Goal: Use online tool/utility: Utilize a website feature to perform a specific function

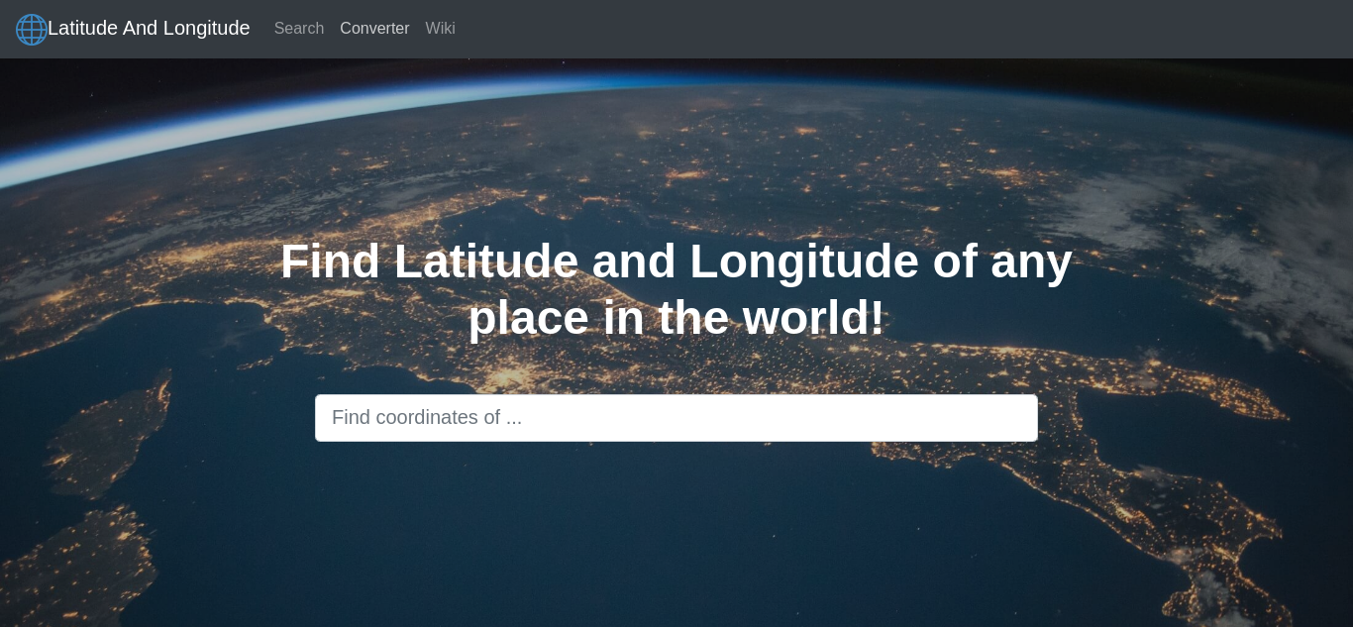
click at [378, 33] on link "Converter" at bounding box center [374, 29] width 85 height 40
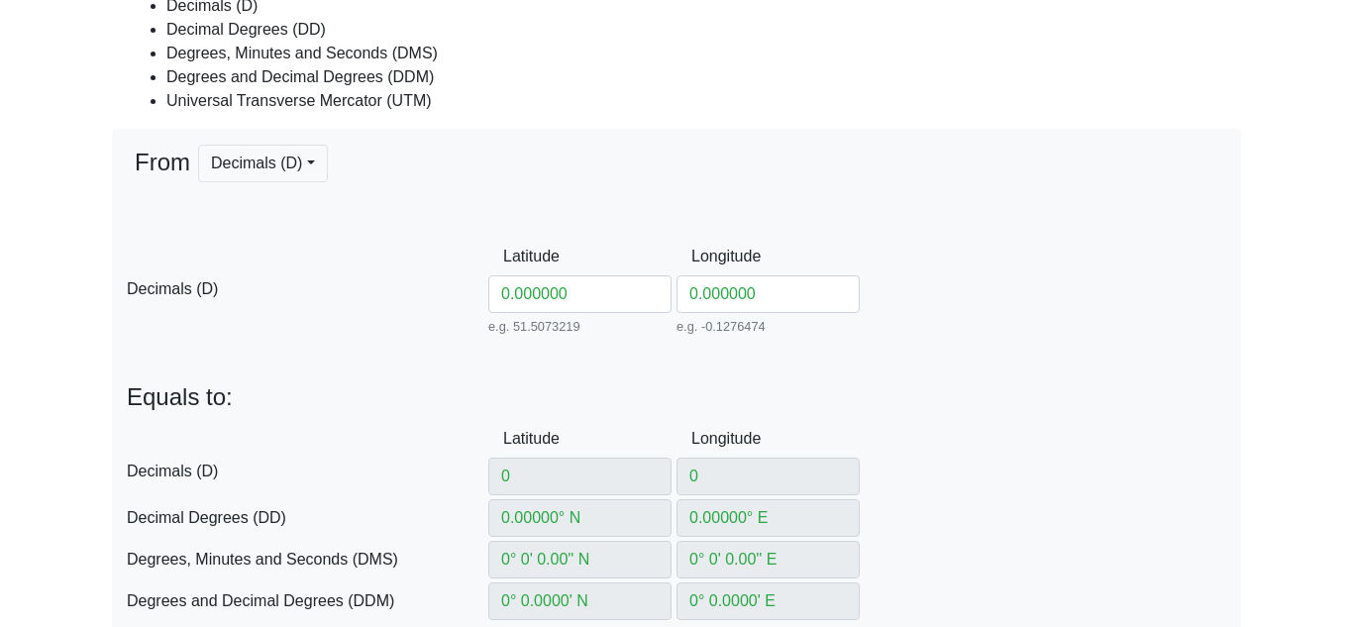
scroll to position [276, 0]
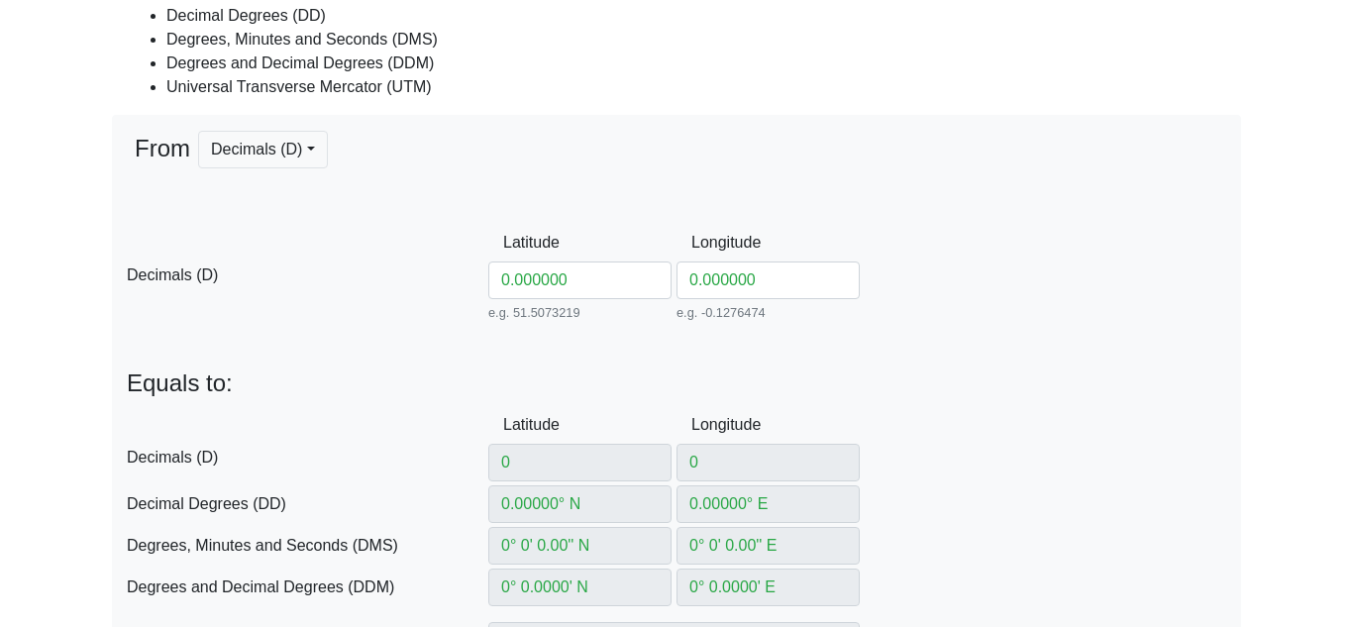
click at [584, 275] on input "0.000000" at bounding box center [579, 281] width 183 height 38
type input "0.00000"
type input "0° S"
type input "0° W"
type input "0° 0' 0'' N"
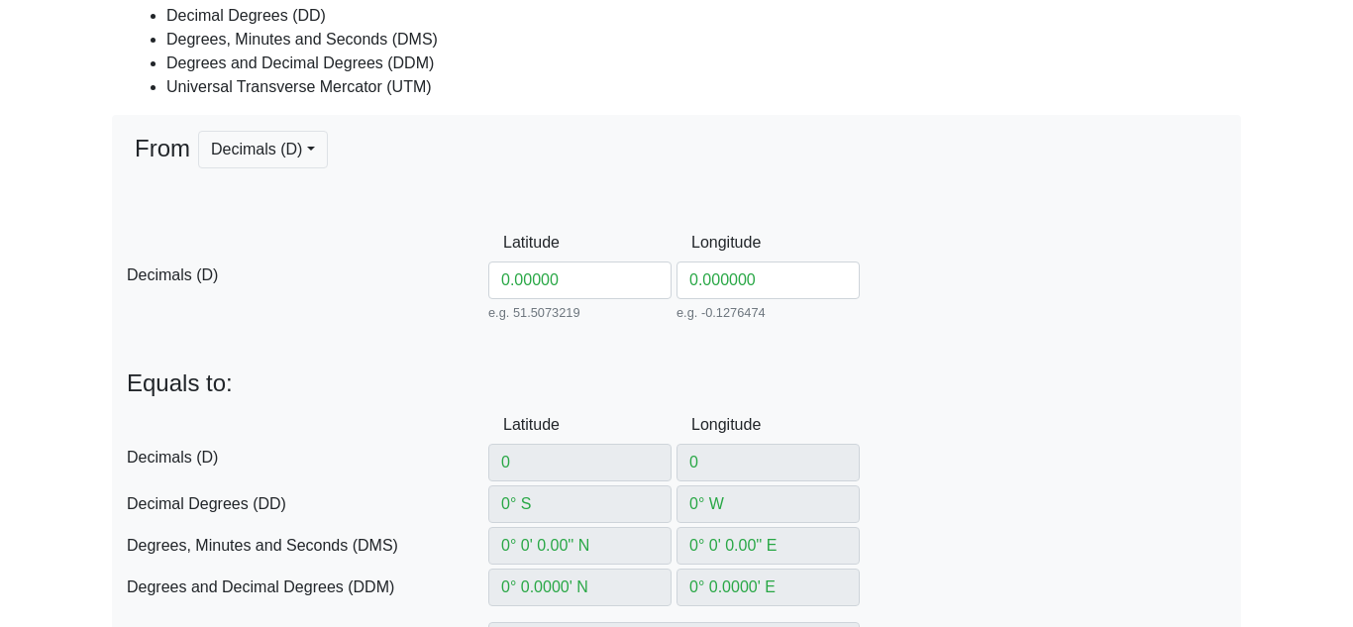
type input "0° 0' 0'' E"
type input "0° 0' S"
type input "0° 0' W"
type input "166021.44309606554"
type input "0"
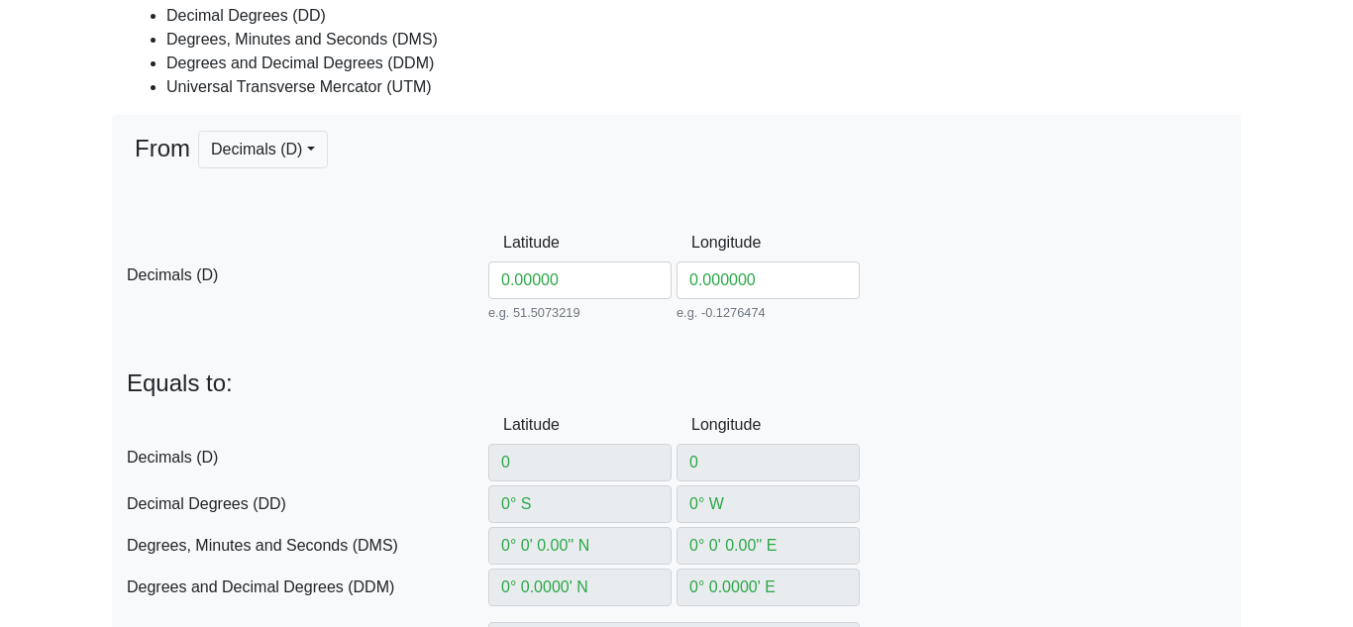
type input "31N"
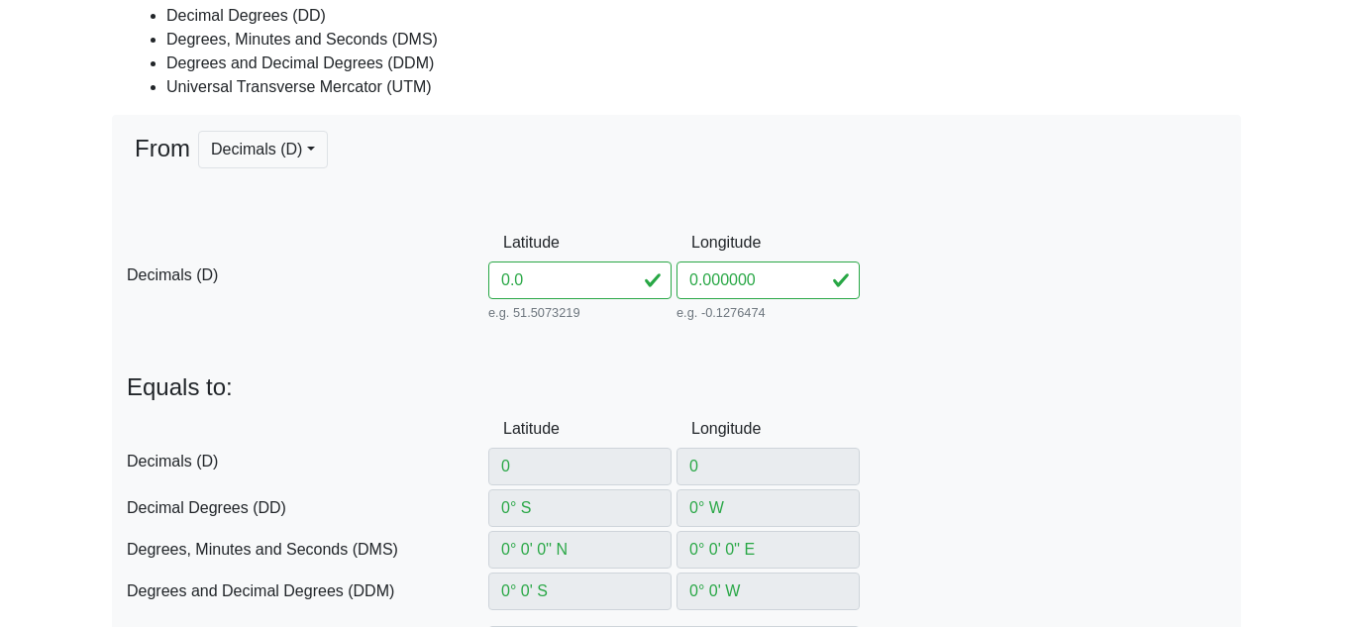
type input "0"
type input "05"
type input "5"
type input "5° N"
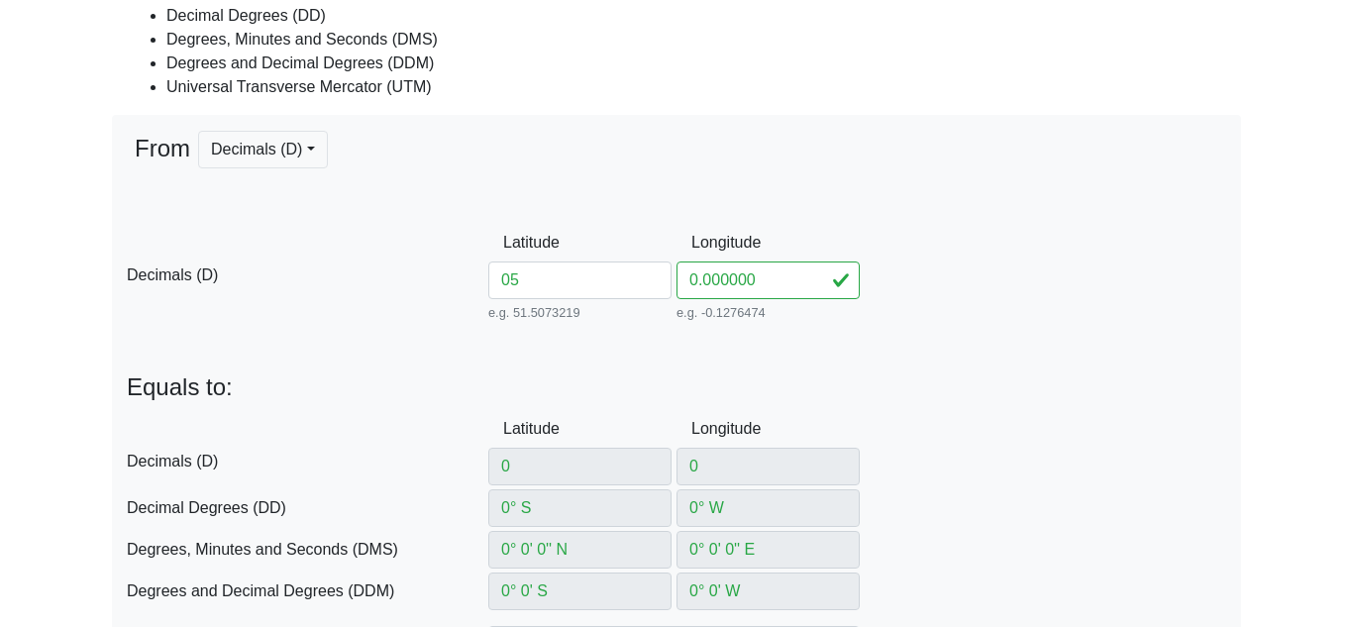
type input "5° 0' 0'' N"
type input "5° 0' N"
type input "167286.2012757772"
type input "553423.9868405302"
type input "050"
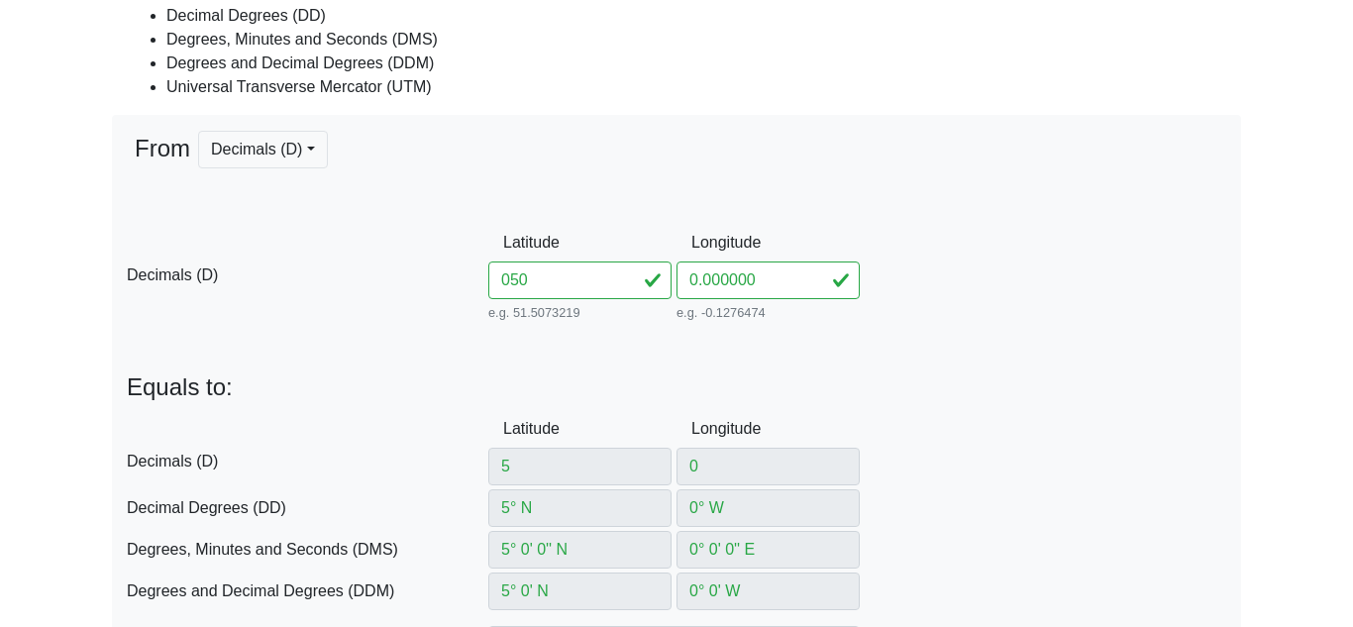
type input "50"
type input "50° N"
type input "50° 0' 0'' N"
type input "50° 0' N"
type input "285015.7632588021"
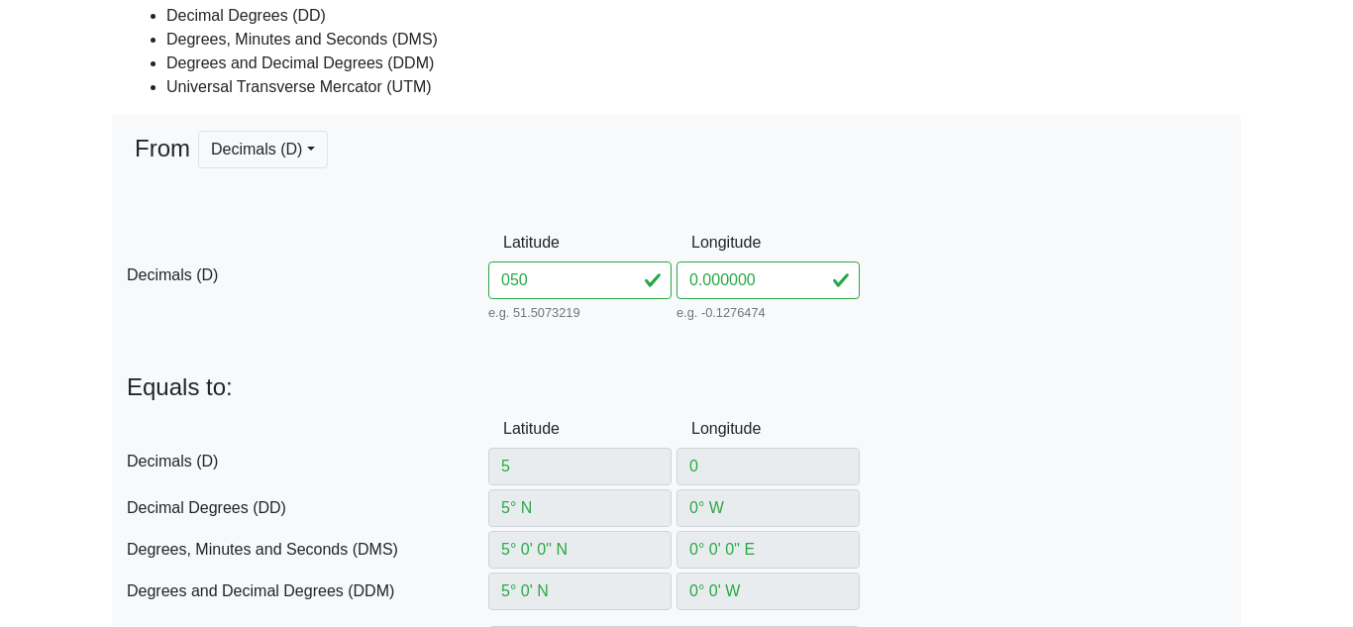
type input "5542944.018361305"
type input "31U"
type input "0"
type input "0° S"
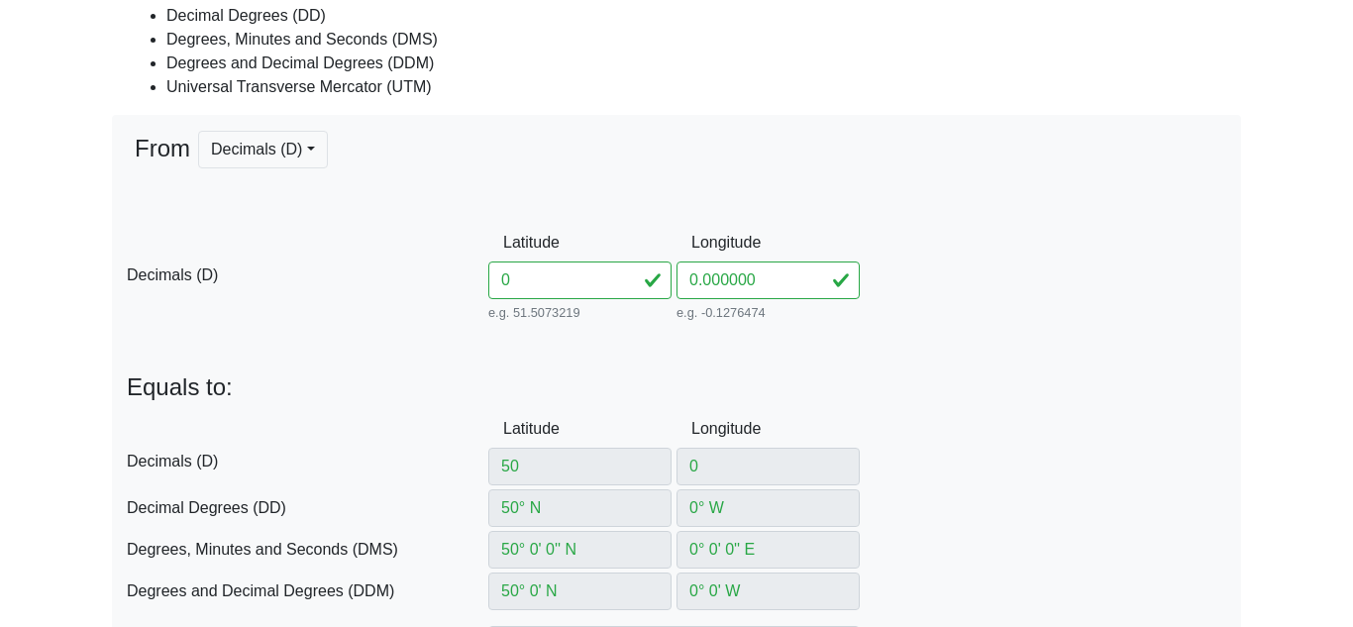
type input "0° 0' 0'' N"
type input "0° 0' S"
type input "166021.44309606554"
type input "0"
type input "31X"
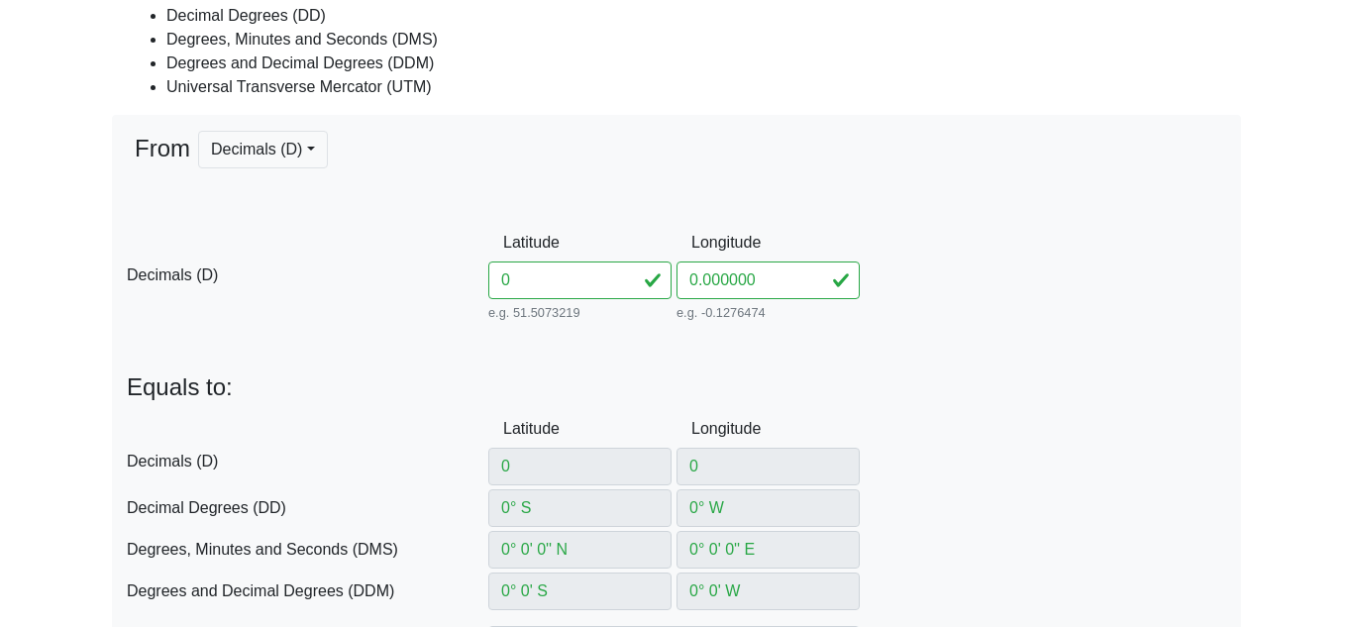
type input "60"
type input "60° N"
type input "60° 0' 0'' N"
type input "60° 0' N"
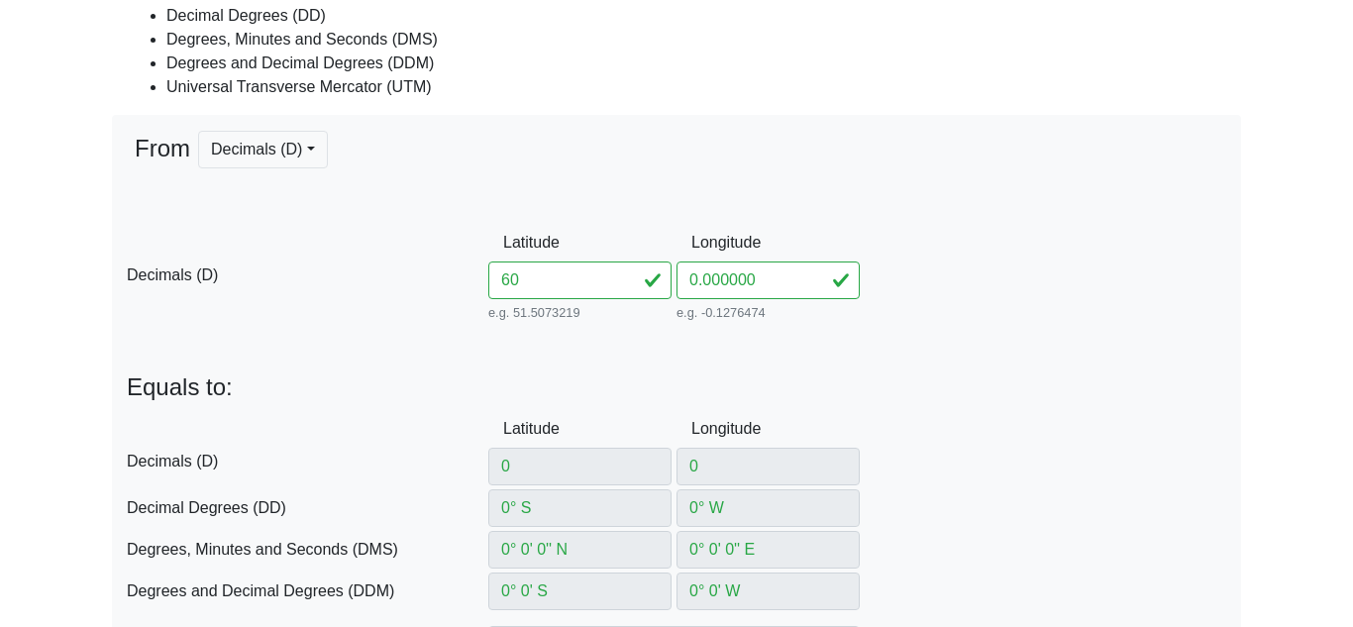
type input "332705.17887050635"
type input "6655205.483346915"
type input "31V"
type input "60"
drag, startPoint x: 746, startPoint y: 280, endPoint x: 604, endPoint y: 277, distance: 141.7
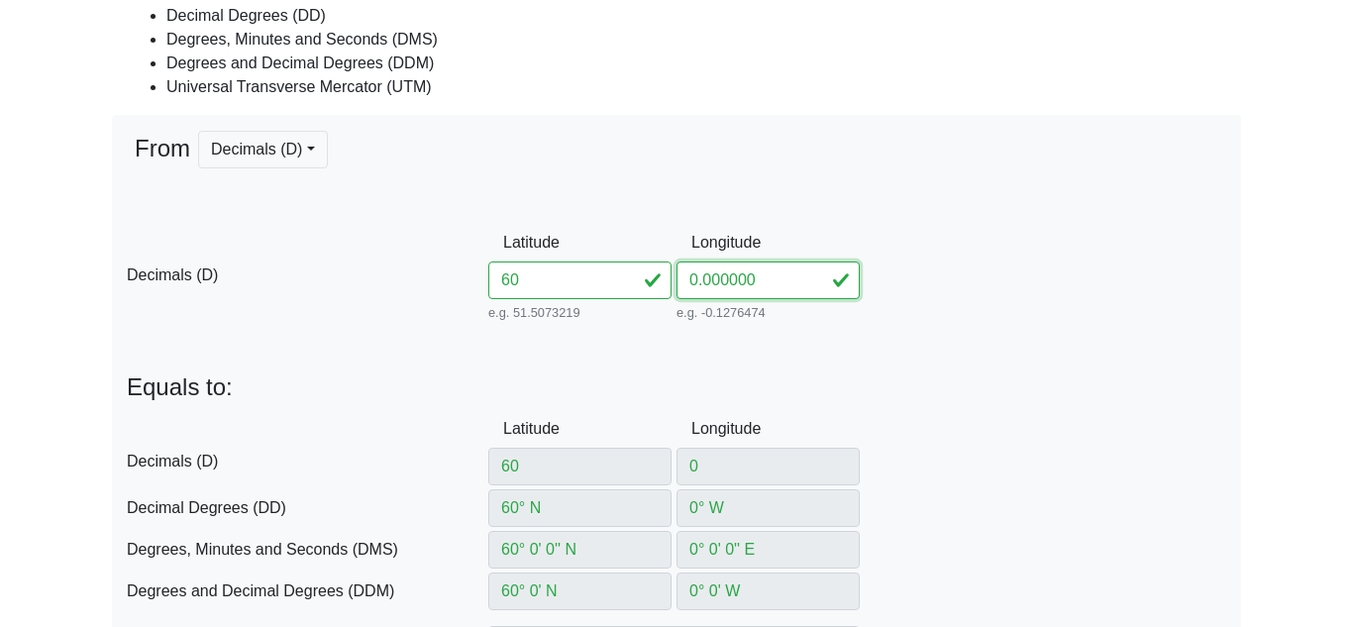
click at [604, 277] on div "D Decimals (D) Latitude 60 e.g. 51.5073219 Between -90 and 90 Longitude 0.00000…" at bounding box center [677, 275] width 1130 height 102
type input "10"
type input "10° E"
type input "10° 0' 0'' E"
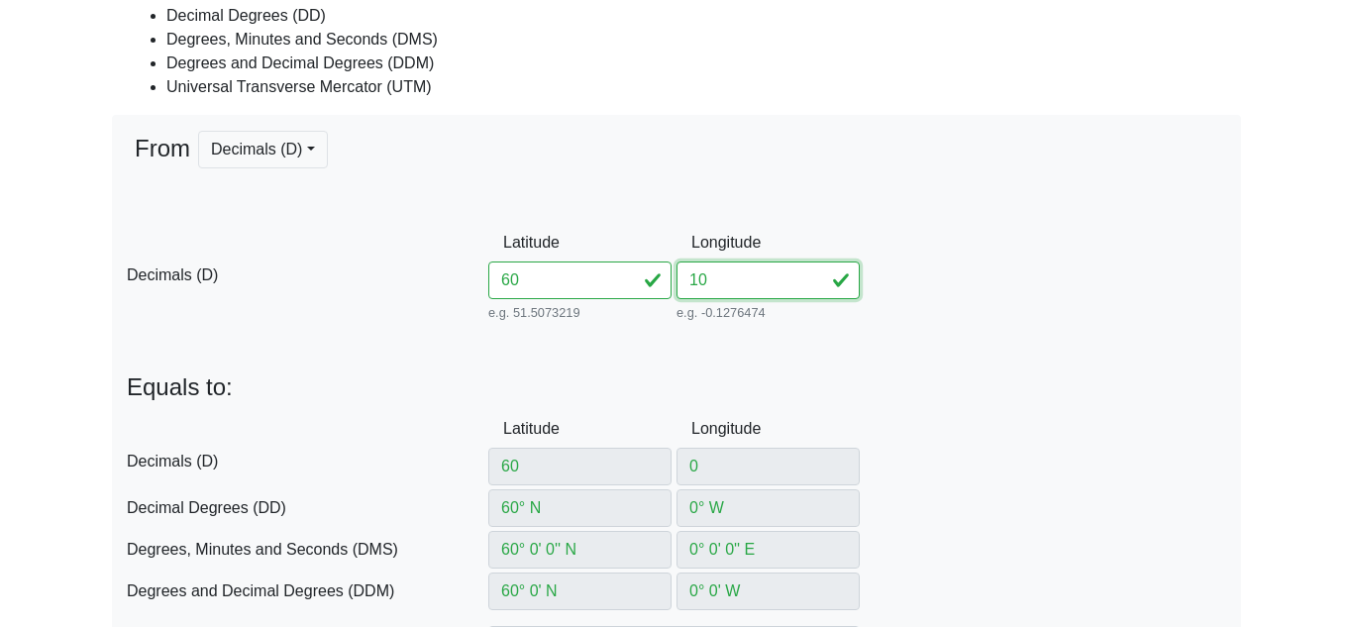
type input "10° 0' E"
type input "555776.2667532219"
type input "6651832.735145898"
type input "32V"
type input "150"
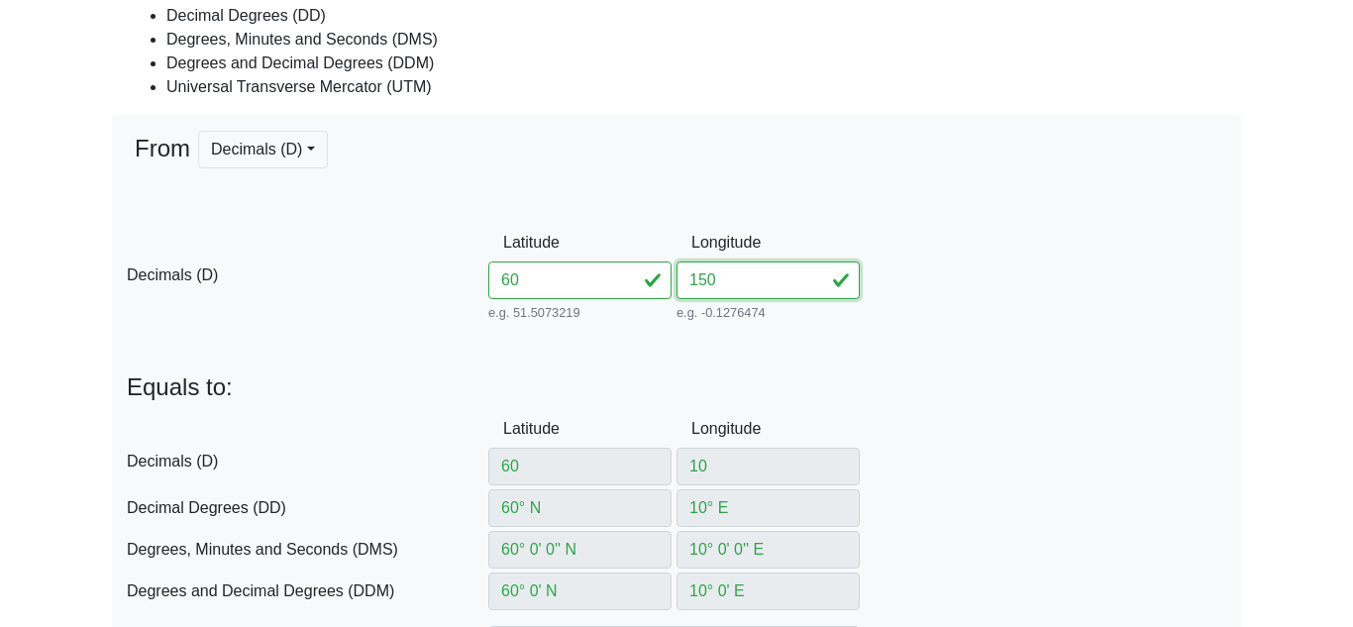
type input "150"
type input "150° E"
type input "150° 0' 0'' E"
type input "150° 0' E"
type input "332705.1788705067"
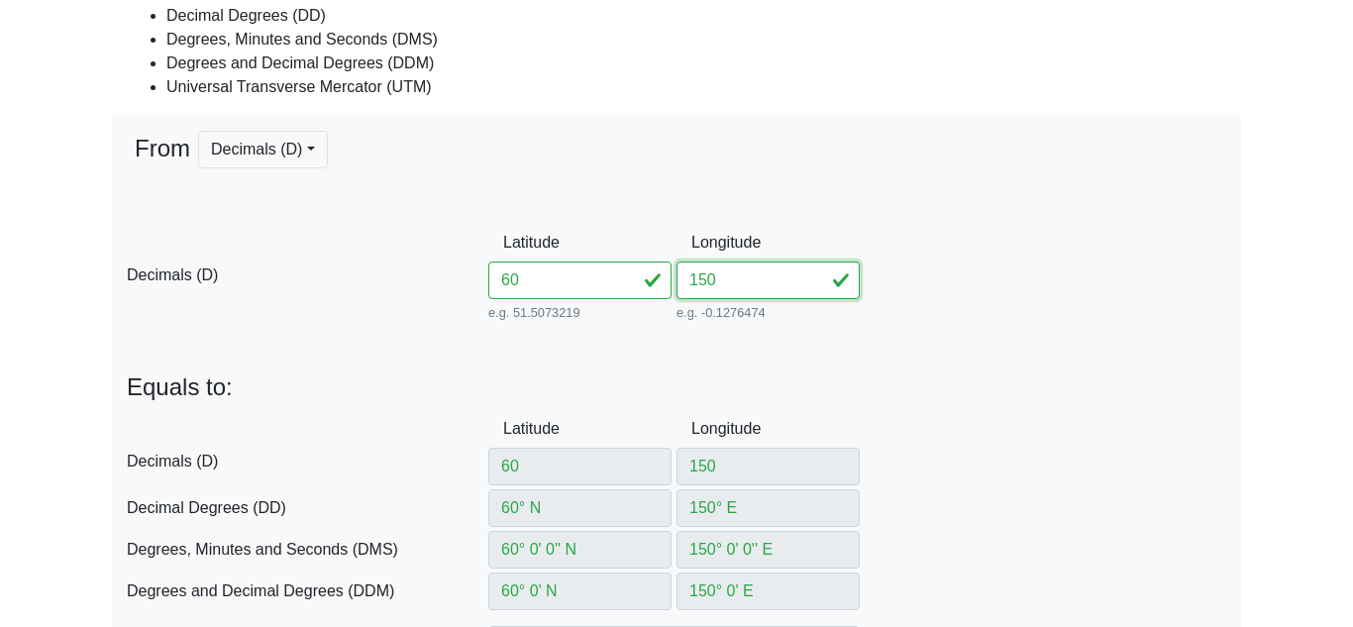
type input "6655205.483346915"
type input "56V"
click at [933, 250] on div "D Decimals (D) Latitude 60 e.g. 51.5073219 Between -90 and 90 Longitude 150 e.g…" at bounding box center [677, 275] width 1130 height 102
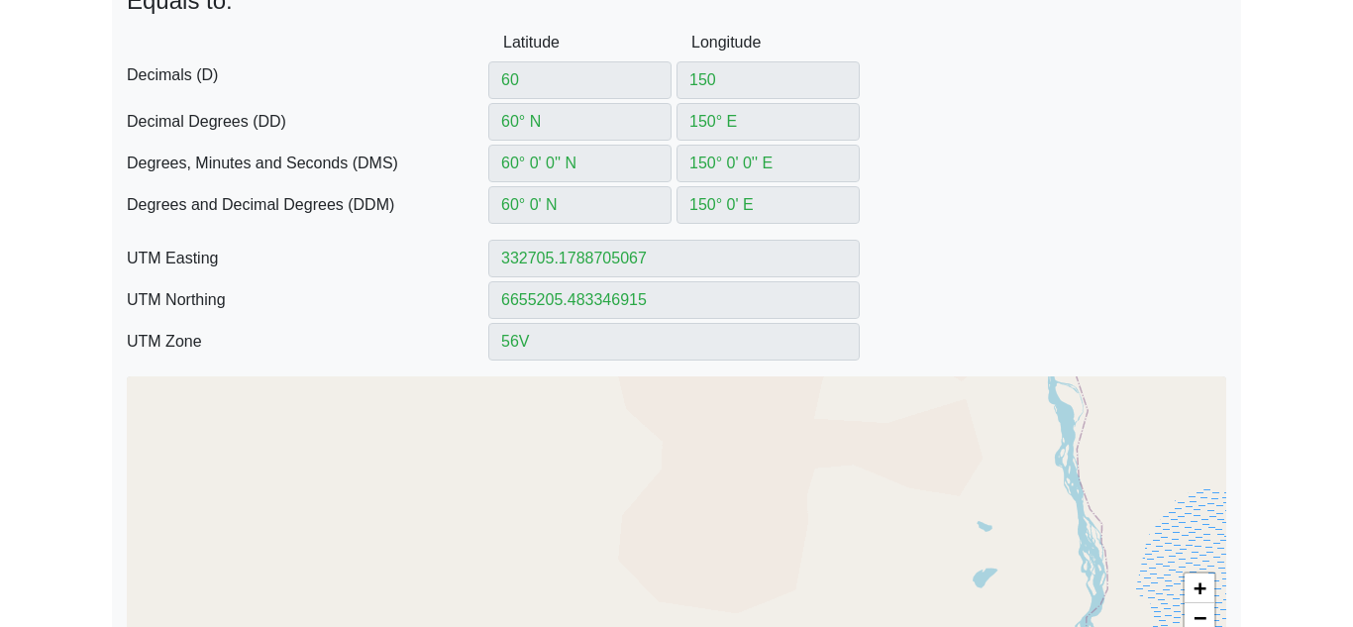
scroll to position [654, 0]
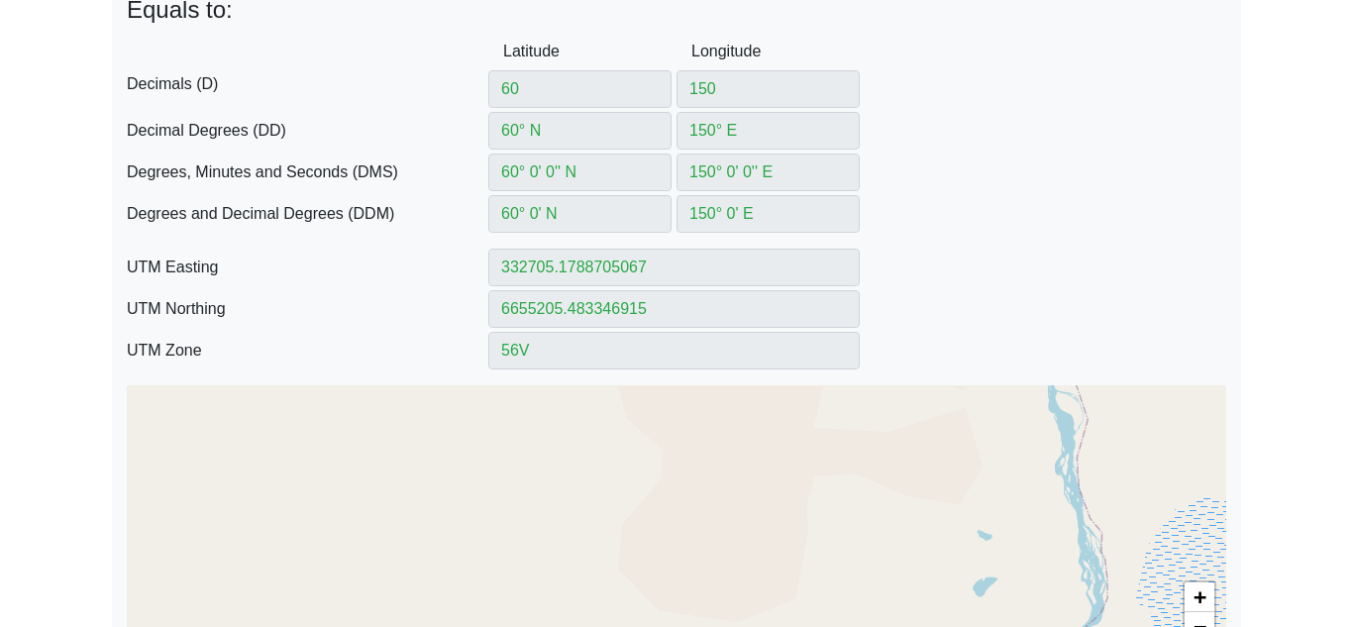
click at [937, 224] on div "DDM Degrees and Decimal Degrees (DDM) 60° 0' N 150° 0' E" at bounding box center [677, 214] width 1130 height 38
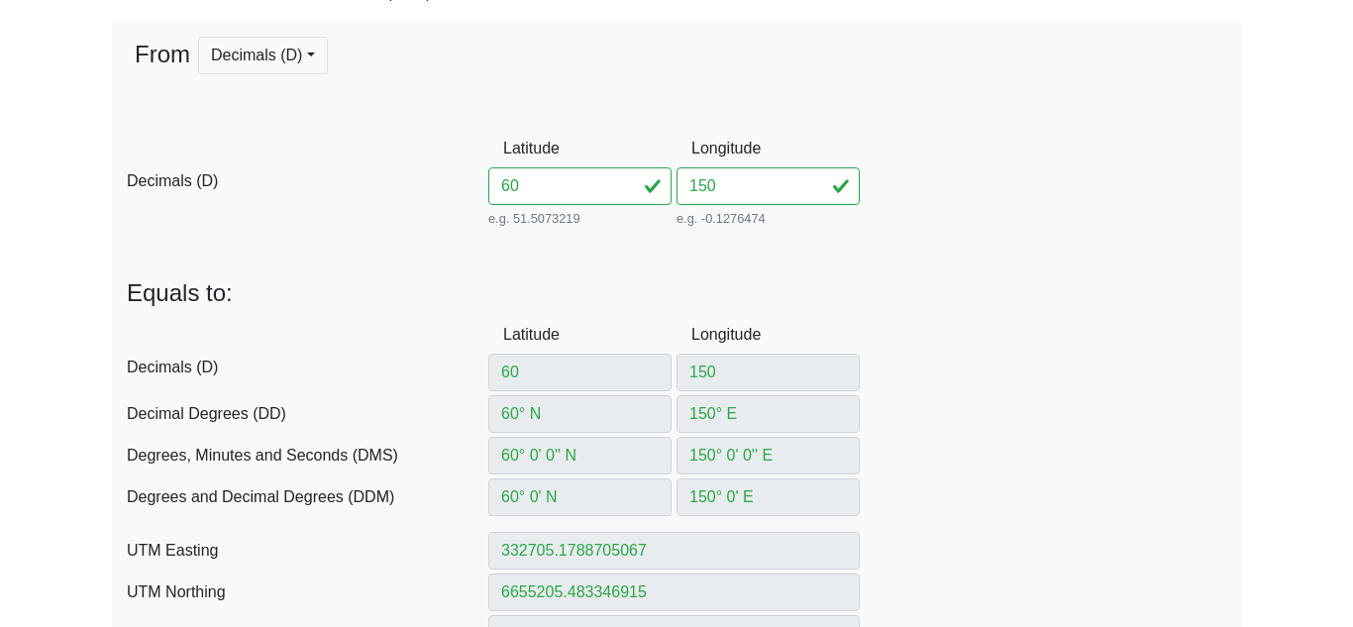
scroll to position [381, 0]
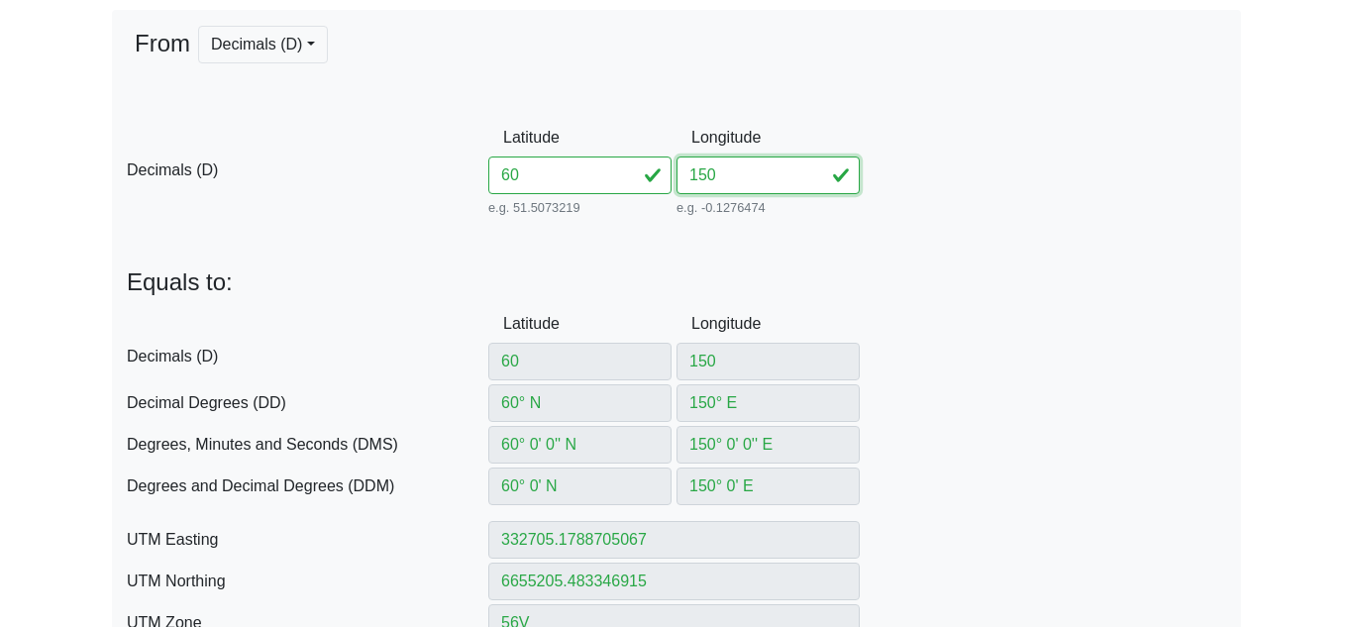
click at [773, 182] on input "150" at bounding box center [768, 176] width 183 height 38
click at [815, 170] on input "151" at bounding box center [768, 176] width 183 height 38
click at [818, 178] on input "150" at bounding box center [768, 176] width 183 height 38
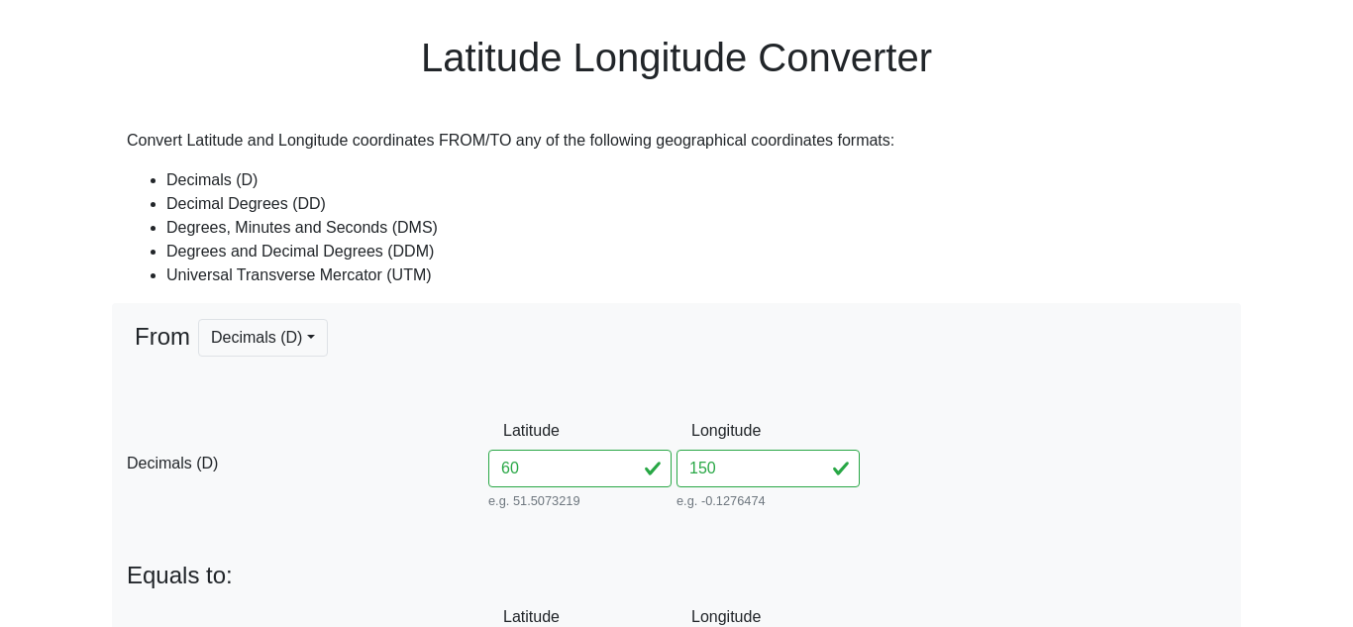
scroll to position [89, 0]
click at [307, 344] on button "Decimals (D)" at bounding box center [263, 337] width 130 height 38
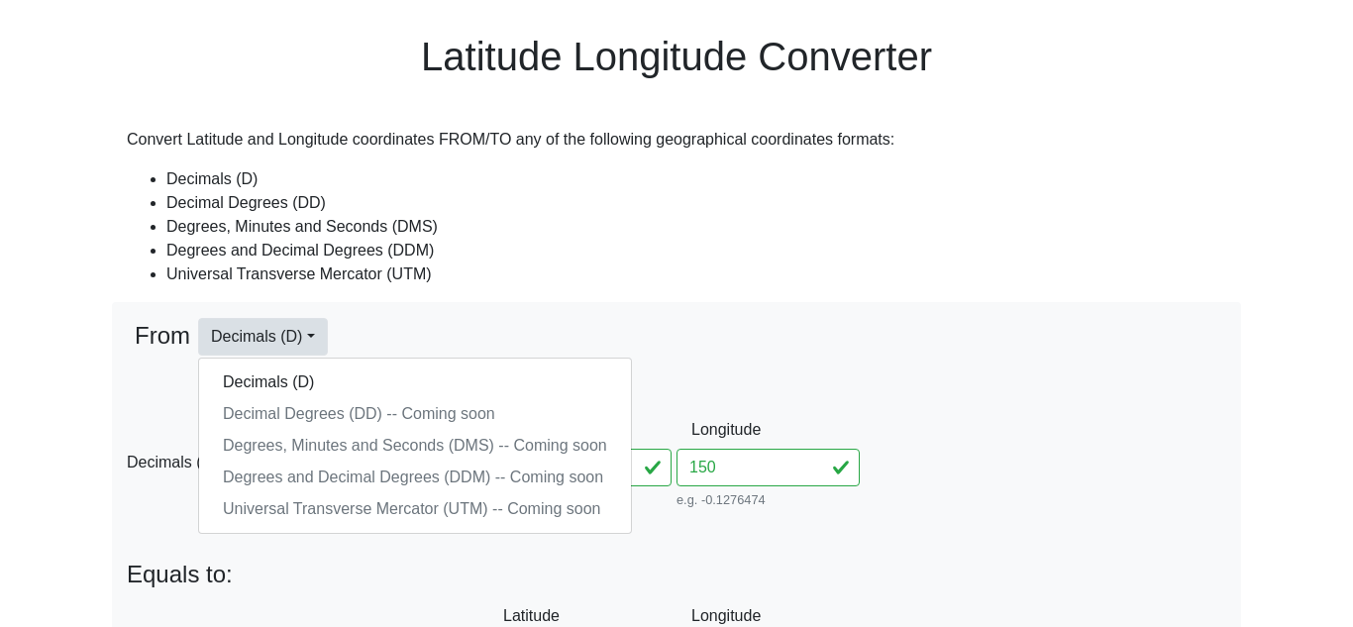
click at [660, 281] on li "Universal Transverse Mercator (UTM)" at bounding box center [696, 275] width 1060 height 24
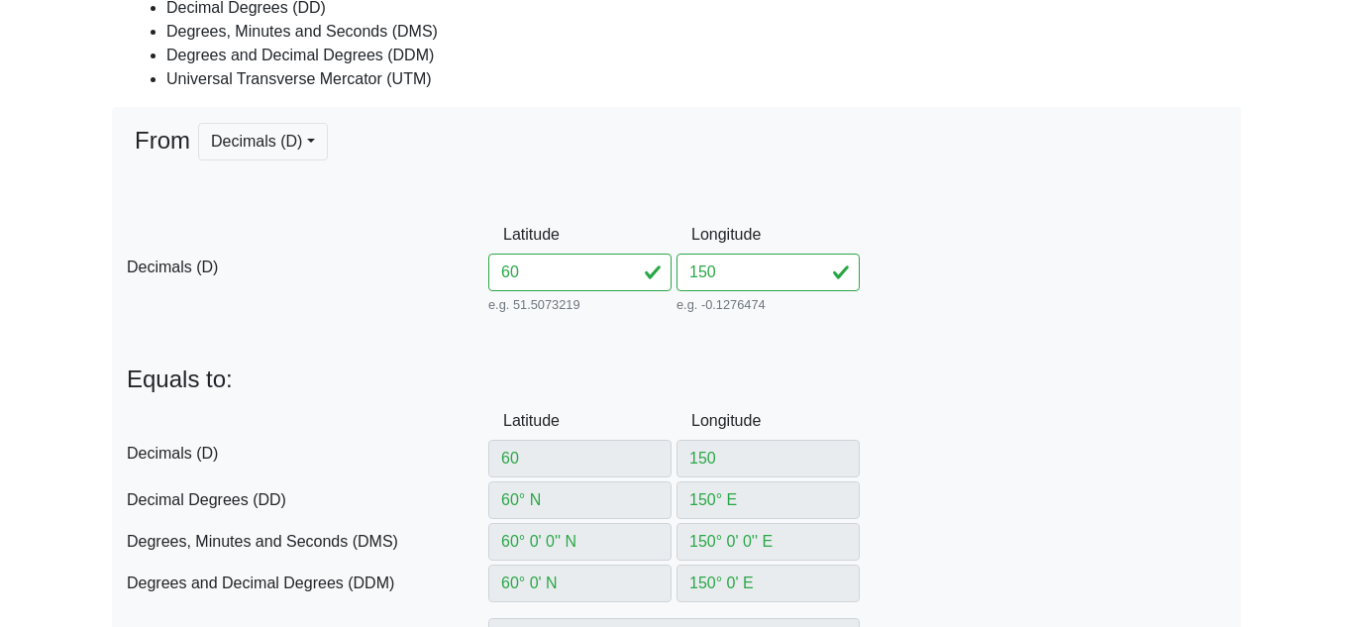
scroll to position [285, 0]
click at [556, 255] on input "60" at bounding box center [579, 272] width 183 height 38
click at [867, 127] on div "From Decimals (D) Decimals (D) Decimal Degrees (DD) -- Coming soon Degrees, Min…" at bounding box center [677, 168] width 1100 height 93
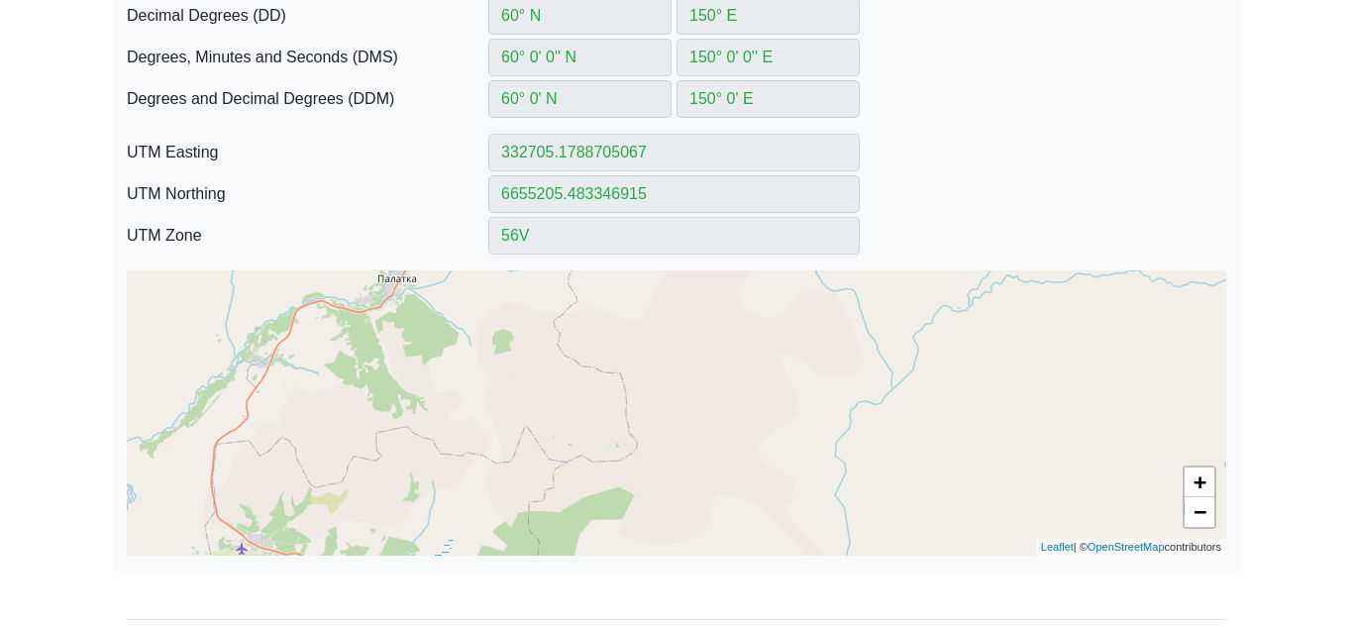
scroll to position [771, 0]
click at [1202, 519] on link "−" at bounding box center [1200, 510] width 30 height 30
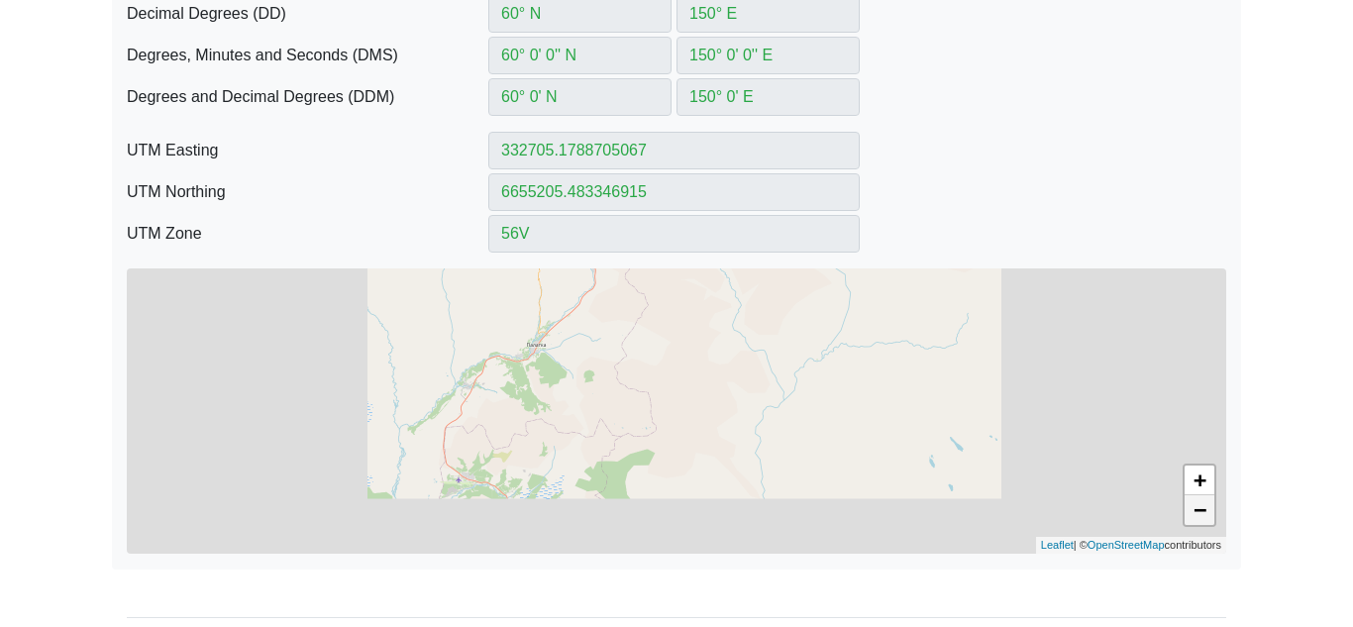
click at [1202, 519] on link "−" at bounding box center [1200, 510] width 30 height 30
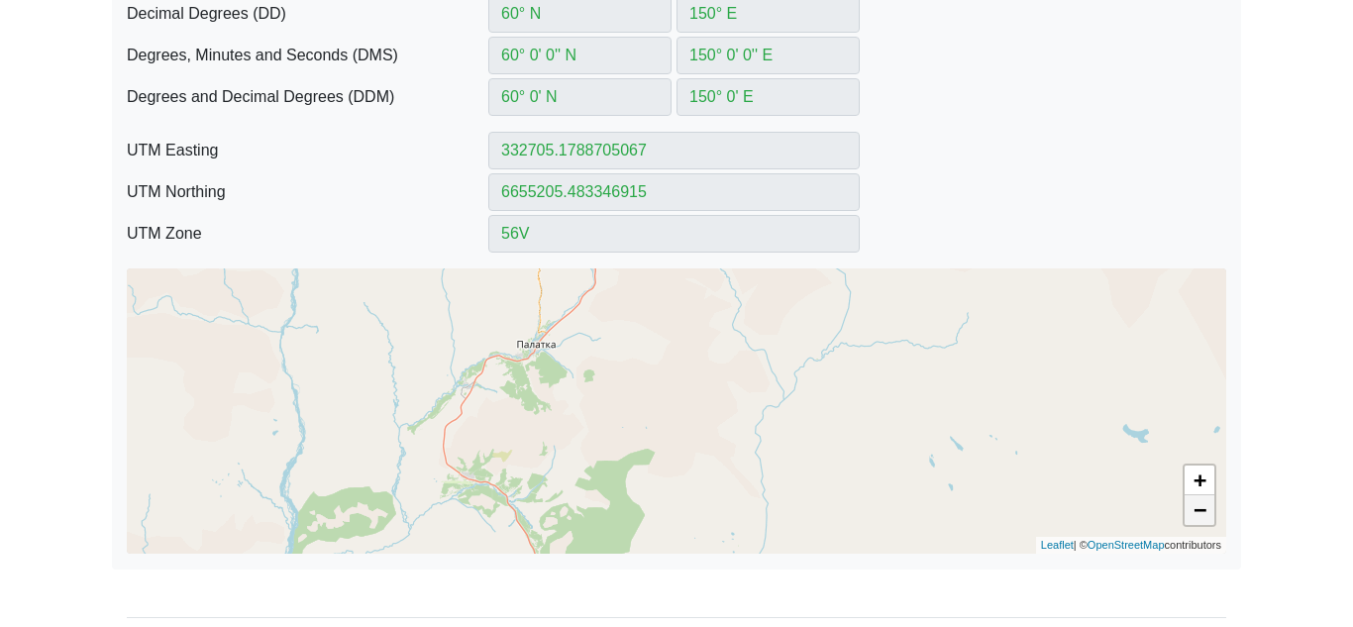
click at [1202, 519] on link "−" at bounding box center [1200, 510] width 30 height 30
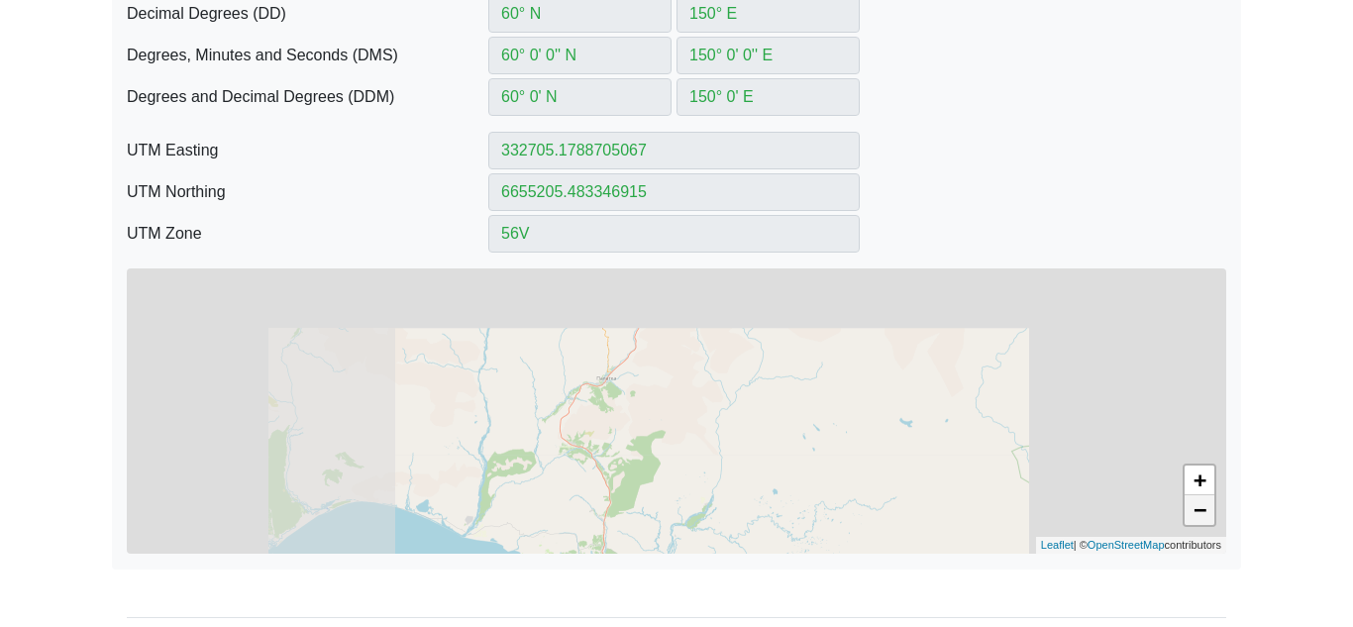
click at [1202, 519] on link "−" at bounding box center [1200, 510] width 30 height 30
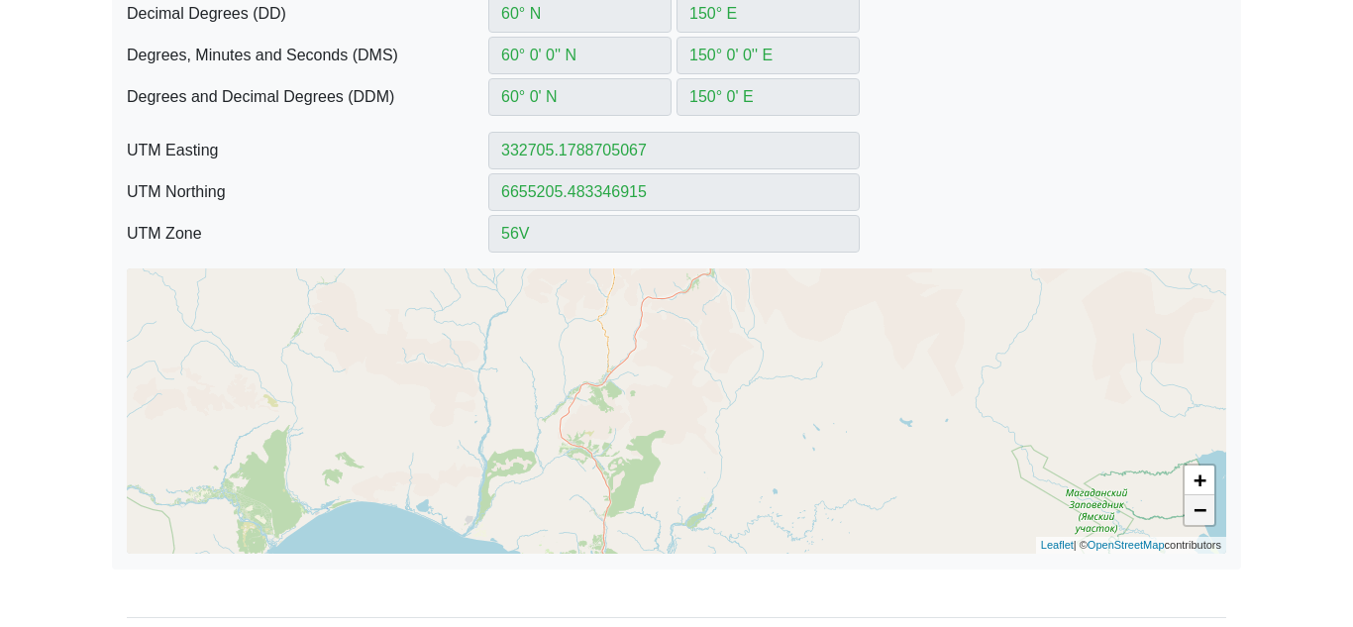
click at [1202, 519] on link "−" at bounding box center [1200, 510] width 30 height 30
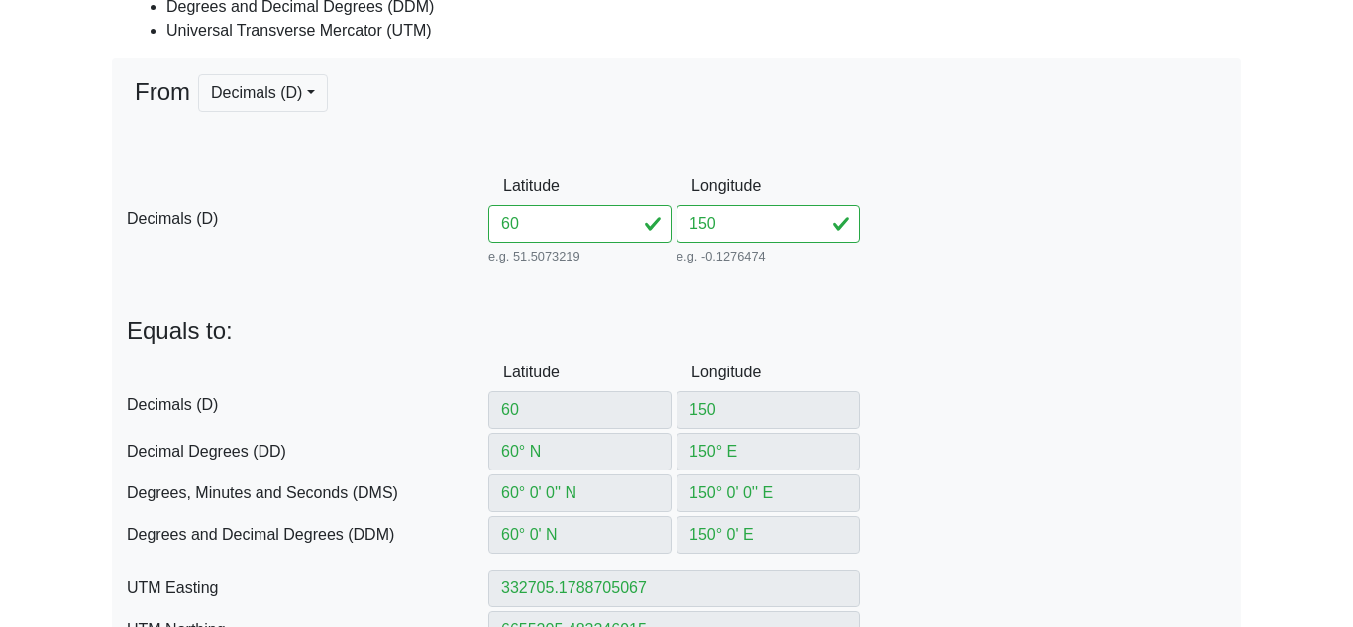
scroll to position [339, 0]
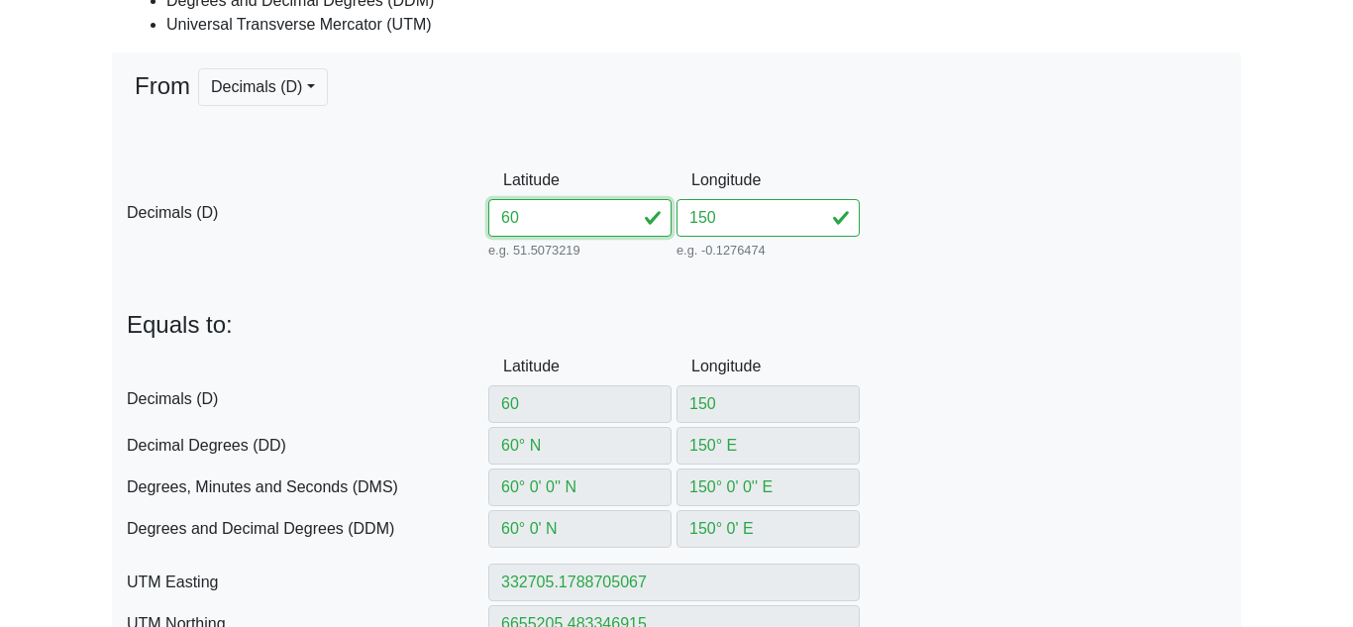
click at [562, 208] on input "60" at bounding box center [579, 218] width 183 height 38
click at [686, 215] on input "150" at bounding box center [768, 218] width 183 height 38
type input "-150"
type input "150° W"
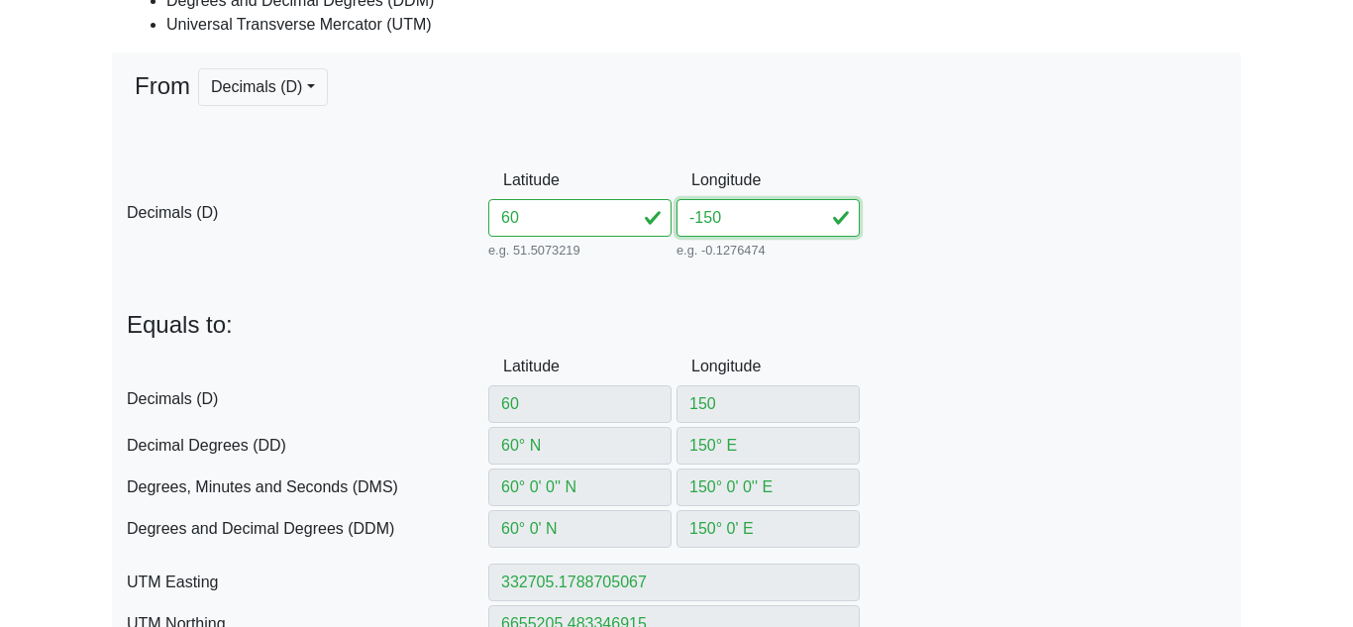
type input "150° 0' 0'' W"
type input "150° 0' W"
type input "6V"
type input "-150"
click at [1054, 280] on div "From Decimals (D) Decimals (D) Decimal Degrees (DD) -- Coming soon Degrees, Min…" at bounding box center [677, 527] width 1130 height 949
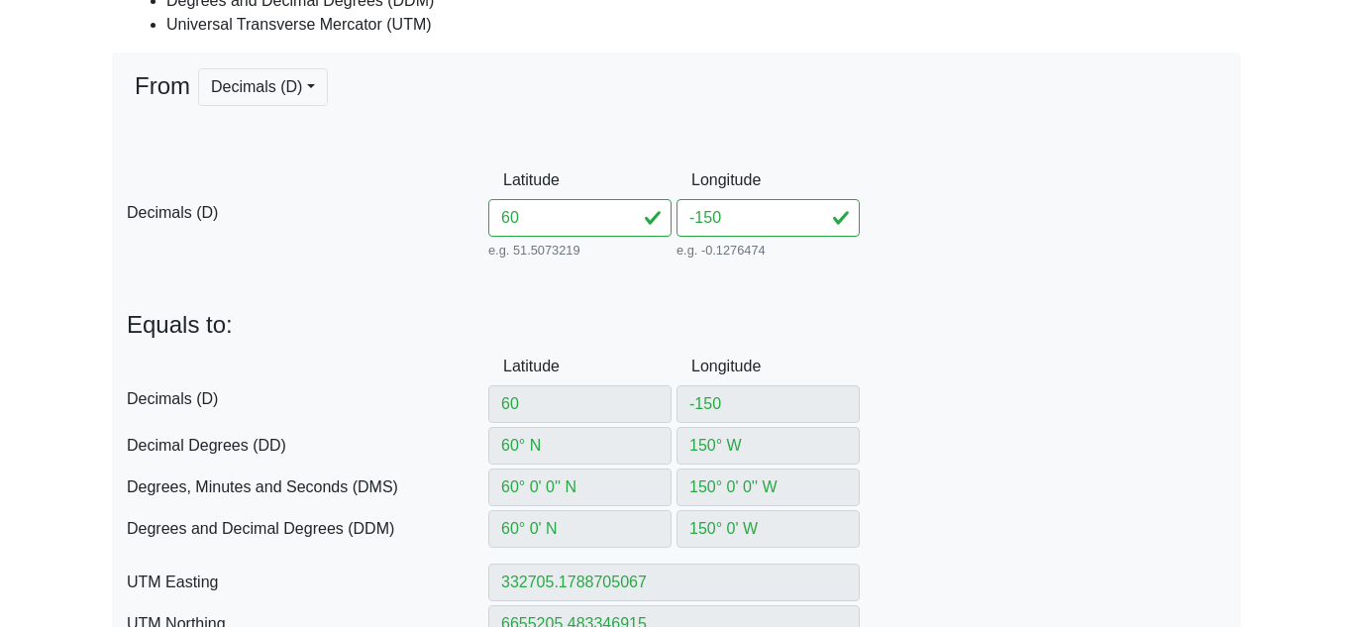
click at [935, 513] on div "DDM Degrees and Decimal Degrees (DDM) 60° 0' N 150° 0' W" at bounding box center [677, 529] width 1130 height 38
click at [907, 492] on div "DMS Degrees, Minutes and Seconds (DMS) 60° 0' 0'' N 150° 0' 0'' W" at bounding box center [677, 488] width 1130 height 38
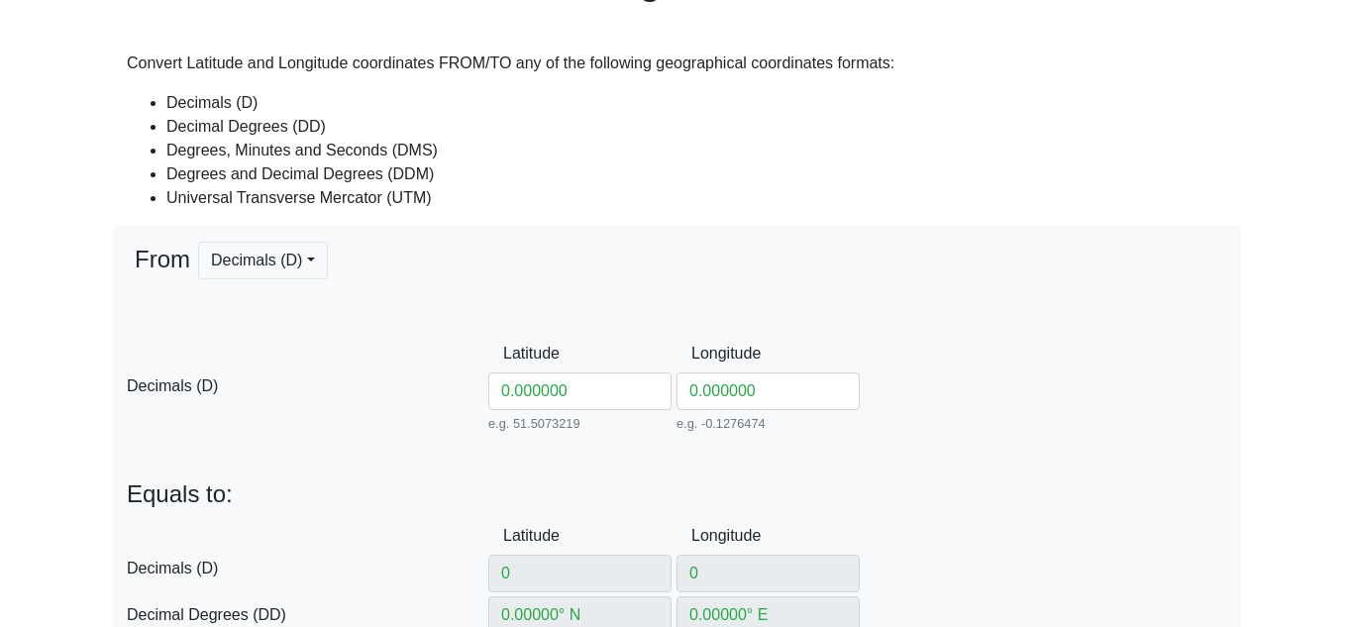
scroll to position [197, 0]
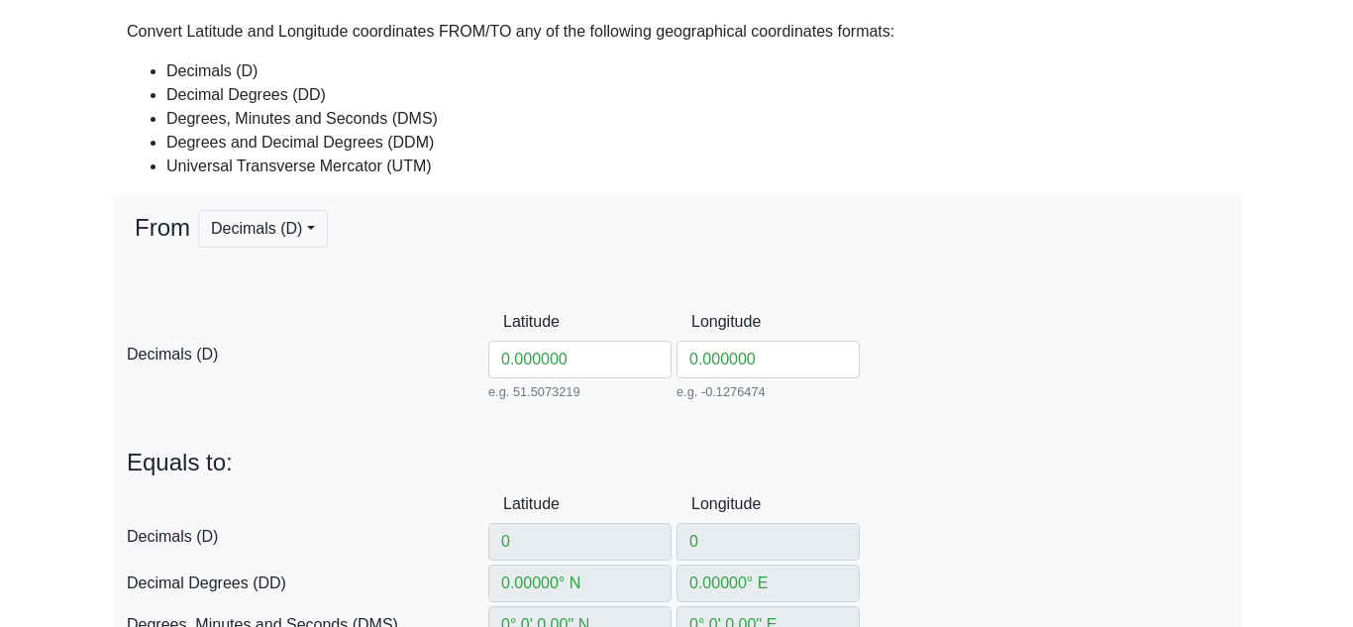
drag, startPoint x: 558, startPoint y: 355, endPoint x: 342, endPoint y: 436, distance: 230.8
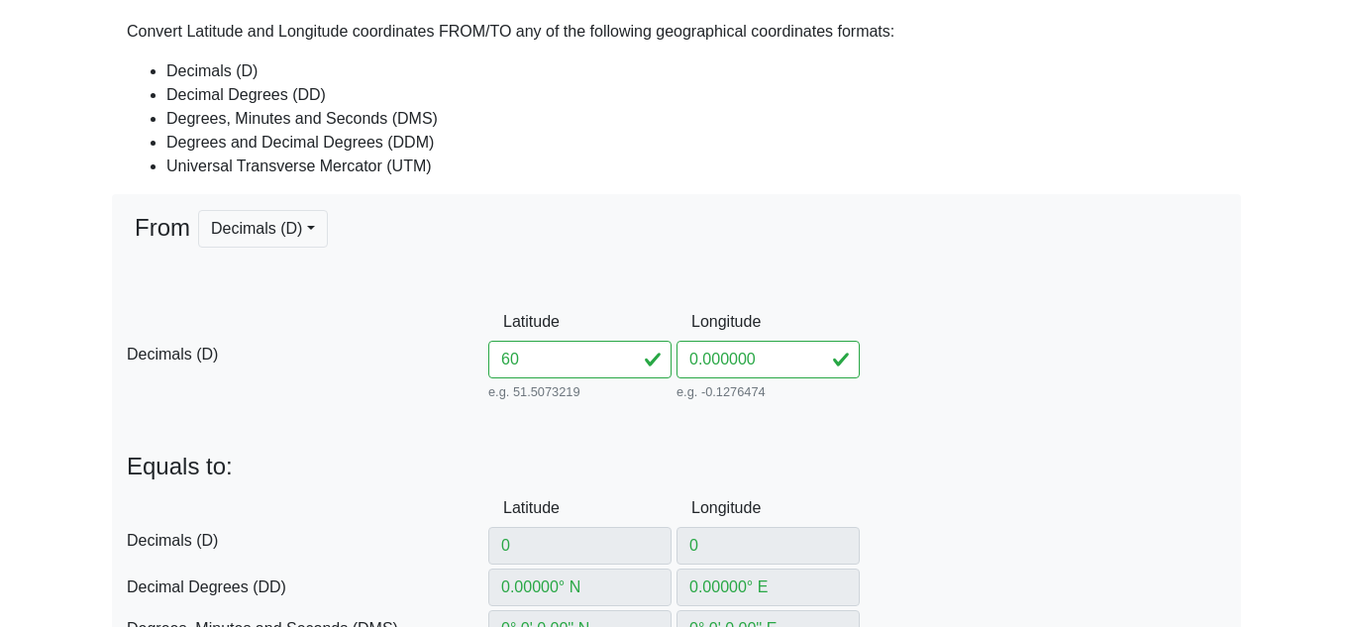
type input "600"
type input "0° S"
type input "0° W"
type input "0° 0' 0'' N"
type input "0° 0' 0'' E"
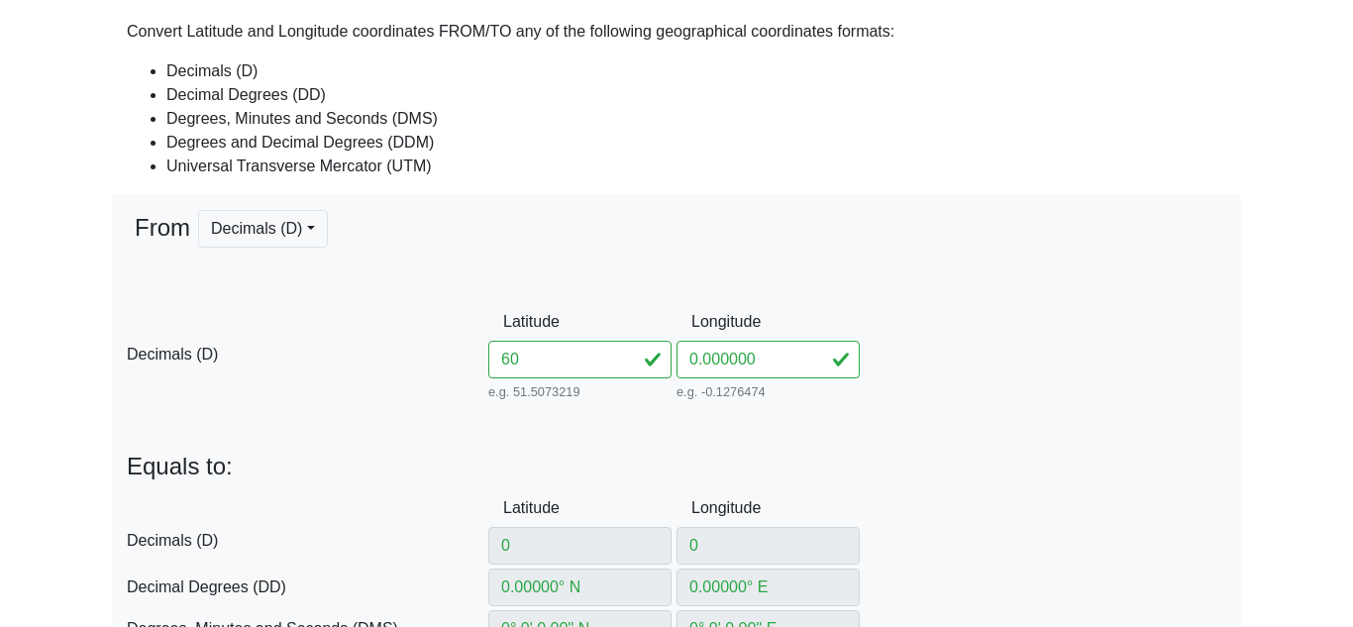
type input "0° 0' S"
type input "0° 0' W"
type input "166021.44309606554"
type input "0"
type input "31X"
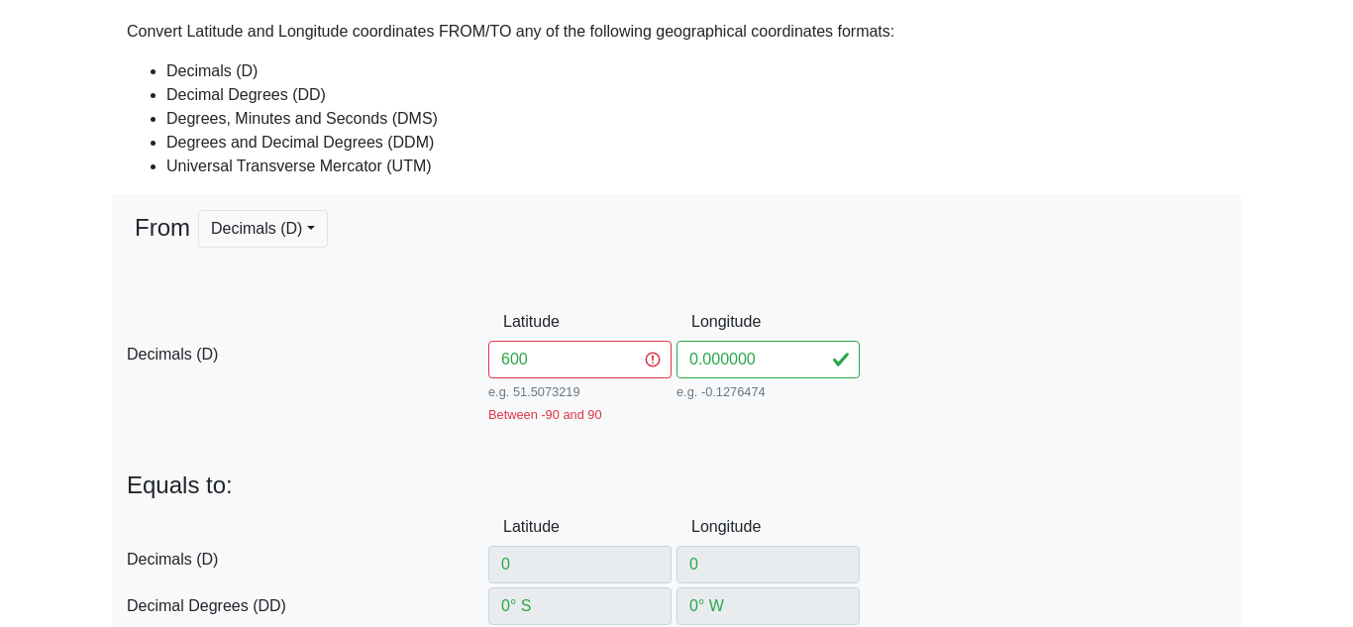
type input "60"
type input "60° N"
type input "60° 0' 0'' N"
type input "60° 0' N"
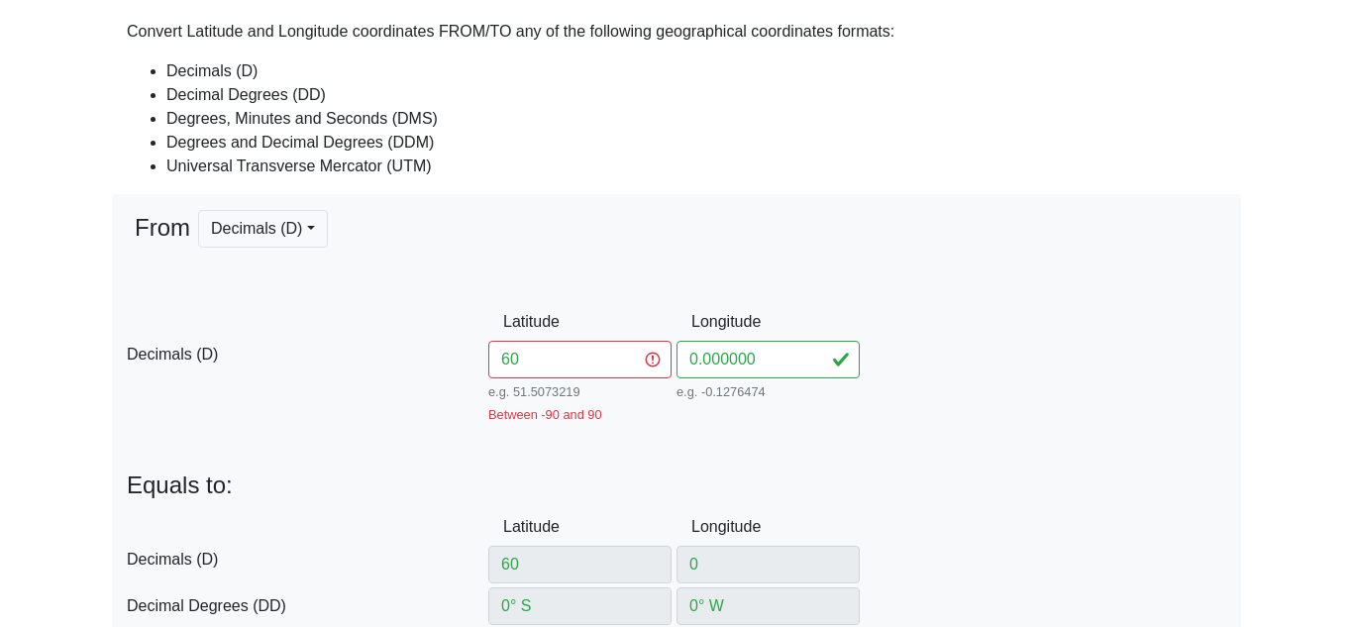
type input "332705.17887050635"
type input "6655205.483346915"
type input "31V"
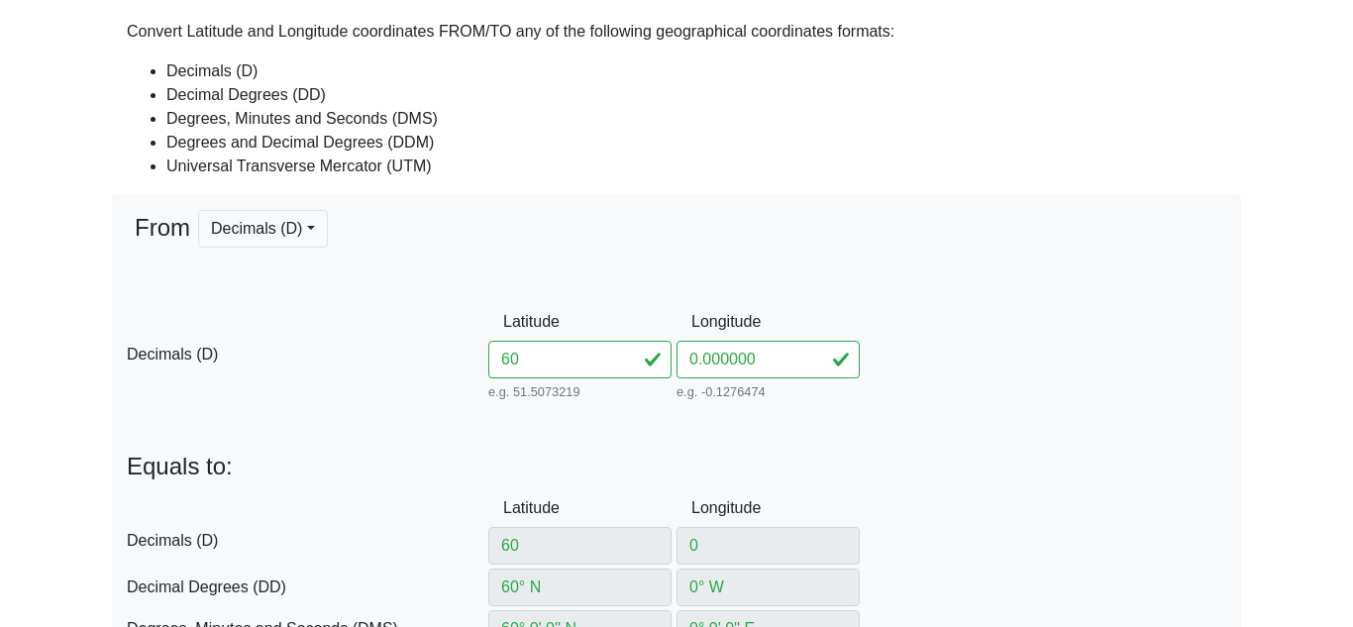
type input "60"
drag, startPoint x: 748, startPoint y: 364, endPoint x: 683, endPoint y: 360, distance: 65.5
click at [683, 360] on input "0.000000" at bounding box center [768, 360] width 183 height 38
type input "150"
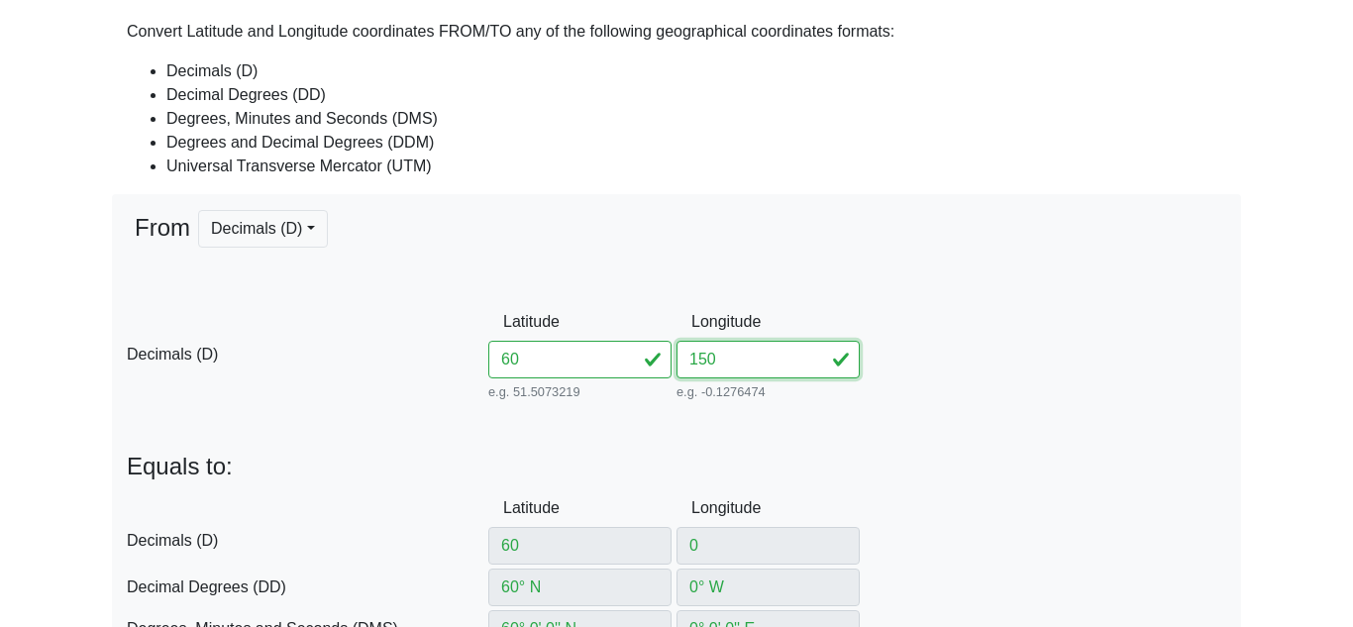
type input "150° E"
type input "150° 0' 0'' E"
type input "150° 0' E"
type input "332705.1788705067"
type input "56V"
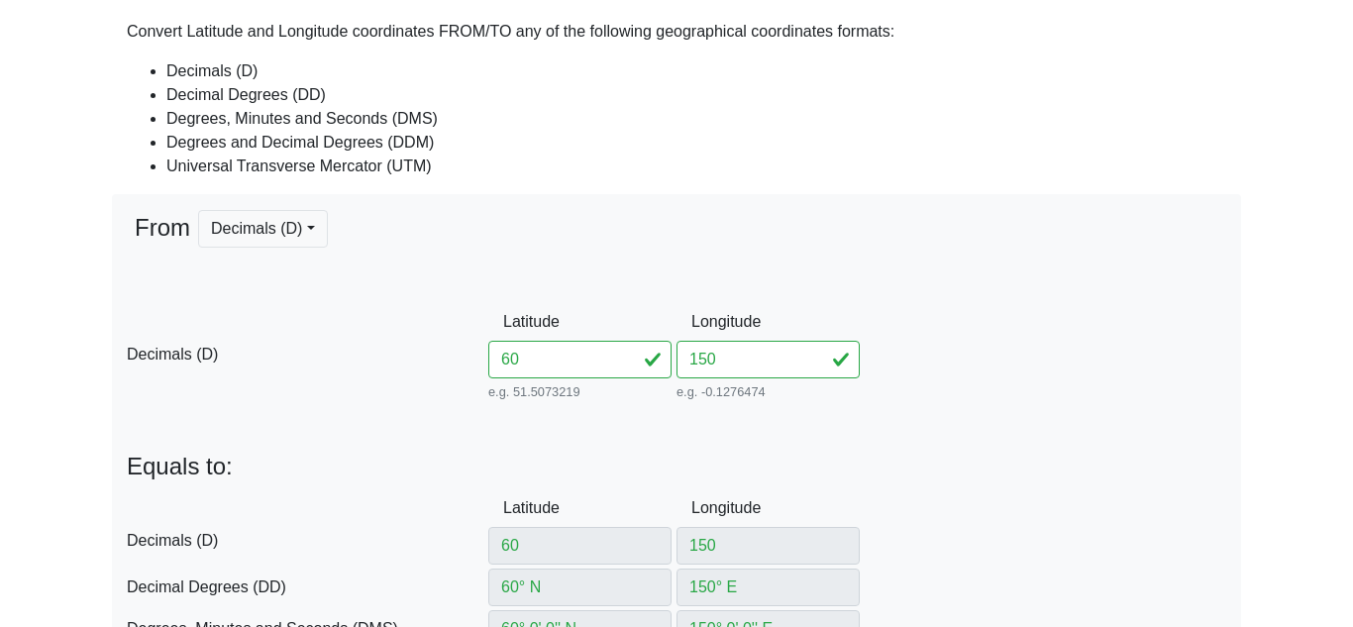
click at [1019, 381] on div "D Decimals (D) Latitude 60 e.g. 51.5073219 Between -90 and 90 Longitude 150 e.g…" at bounding box center [677, 354] width 1130 height 102
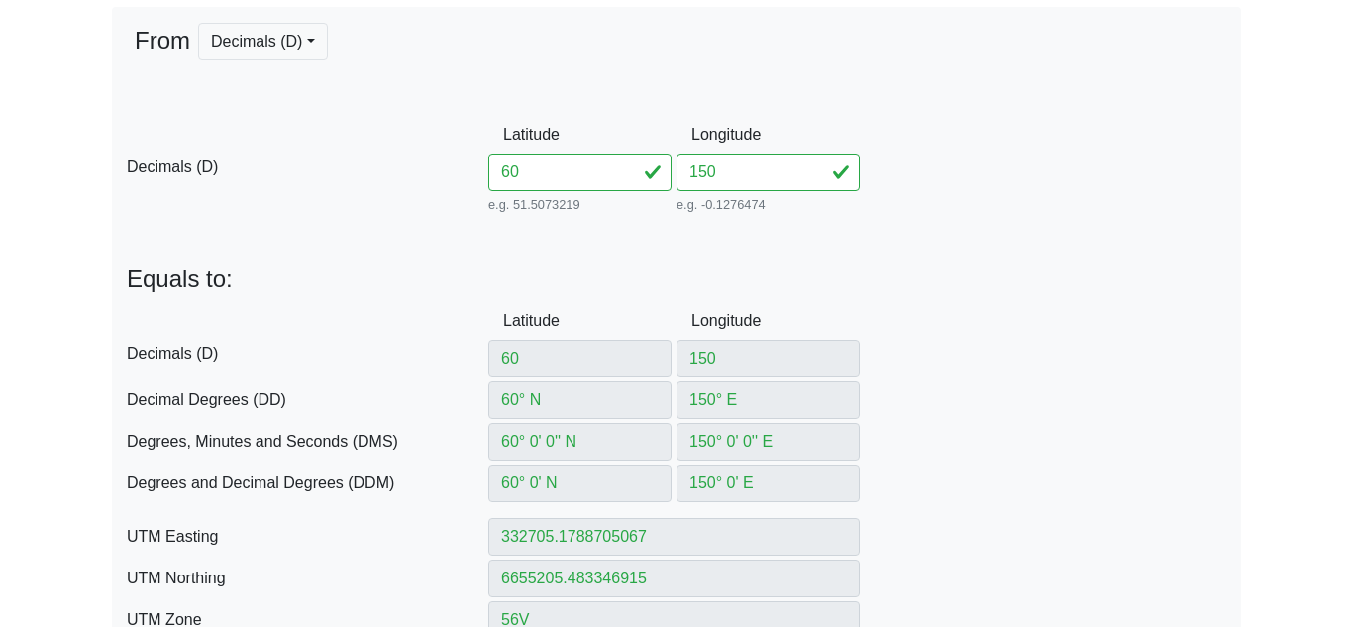
scroll to position [316, 0]
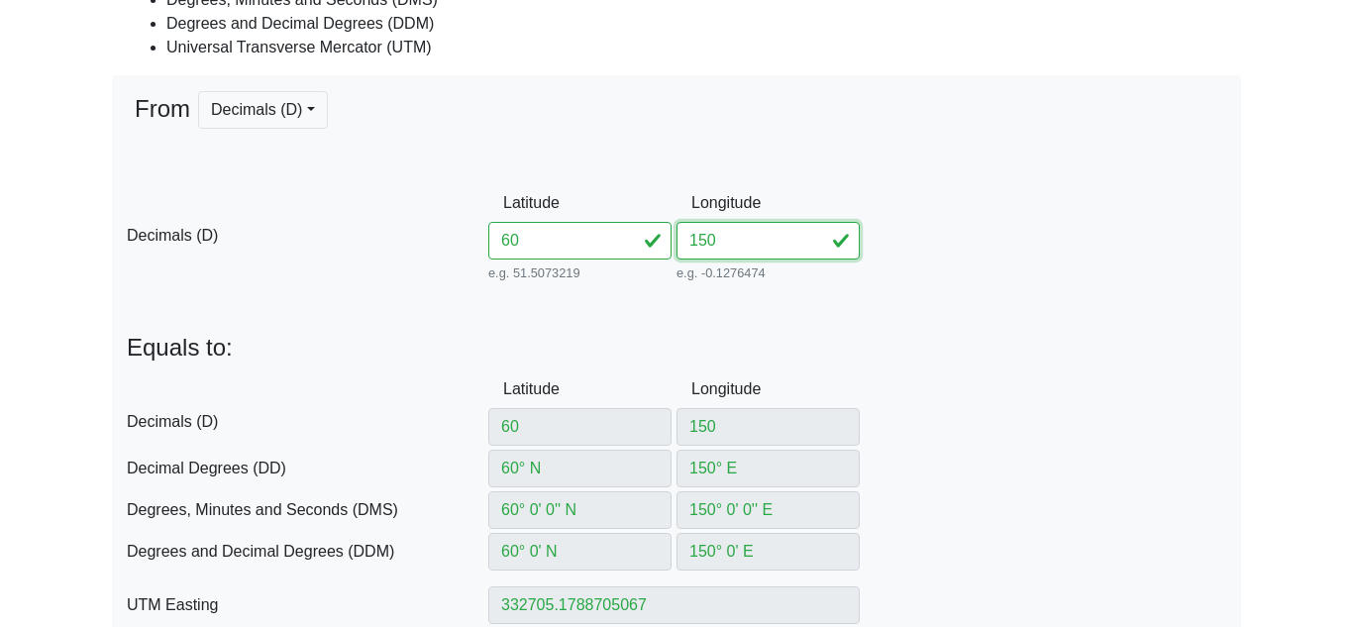
click at [693, 239] on input "150" at bounding box center [768, 241] width 183 height 38
type input "-150"
type input "150° W"
type input "150° 0' 0'' W"
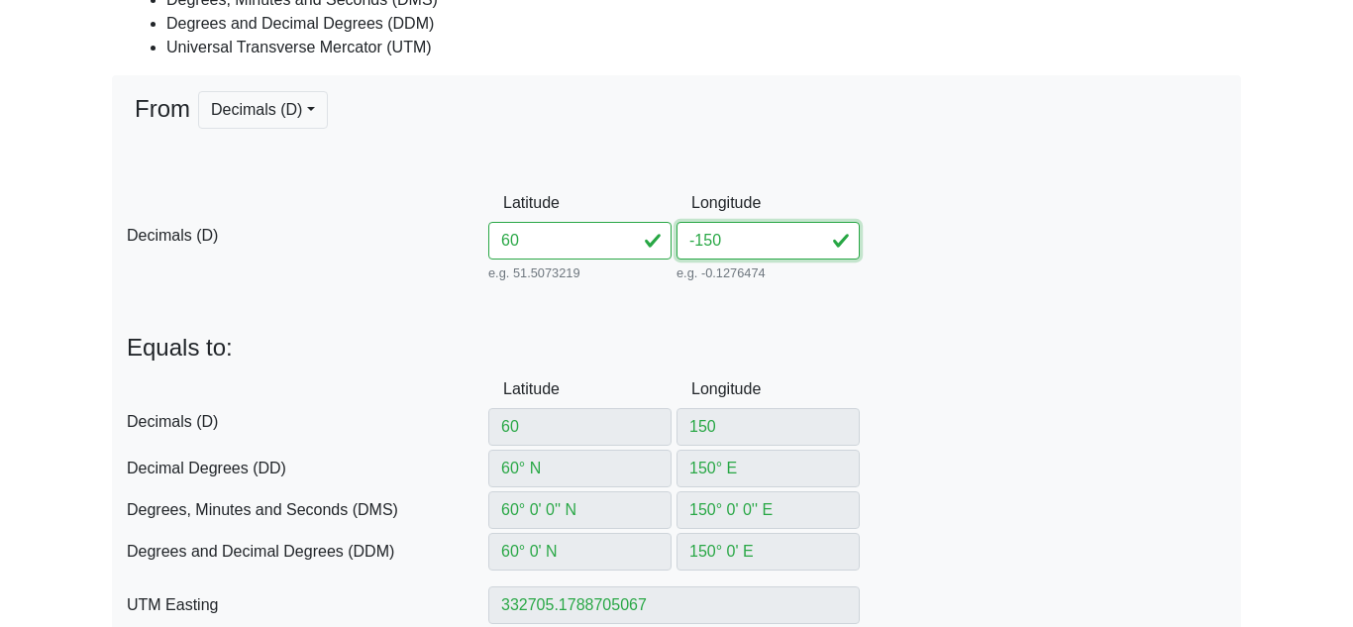
type input "150° 0' W"
type input "6V"
click at [1024, 349] on p "Equals to:" at bounding box center [677, 348] width 1100 height 29
click at [804, 248] on input "-150" at bounding box center [768, 241] width 183 height 38
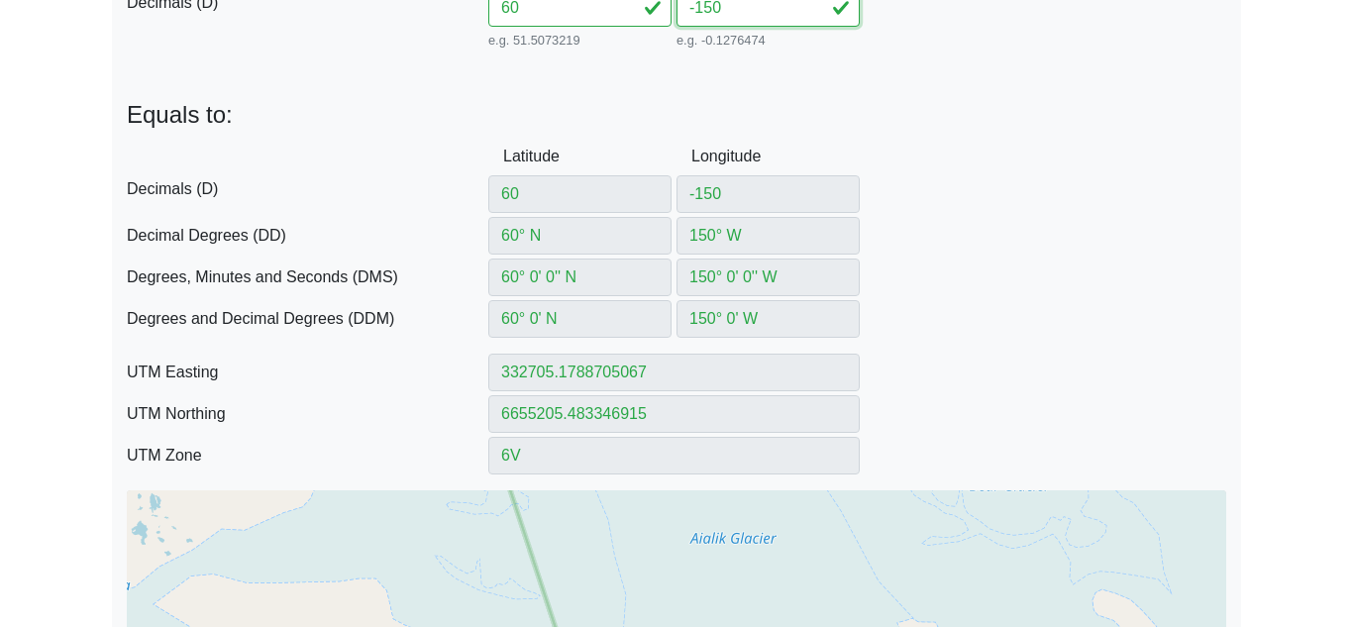
scroll to position [547, 0]
type input "-150.0"
click at [560, 9] on input "60" at bounding box center [579, 10] width 183 height 38
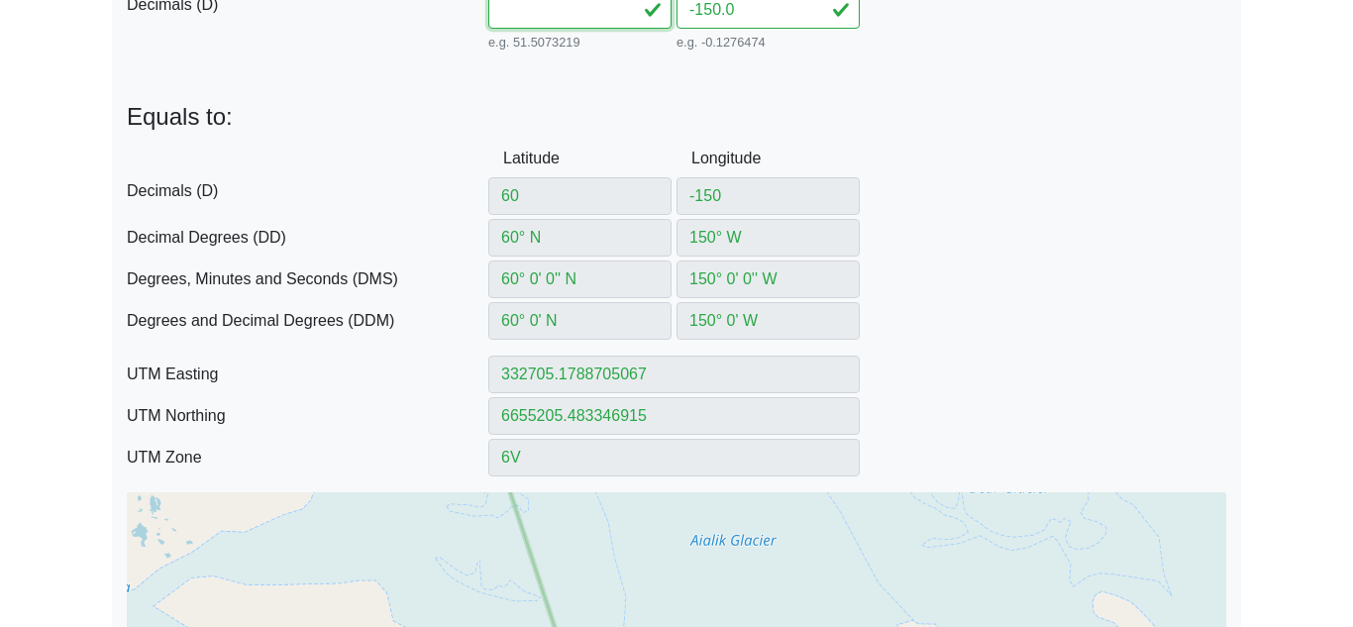
type input "0"
type input "0° S"
type input "0° 0' 0'' N"
type input "0° 0' S"
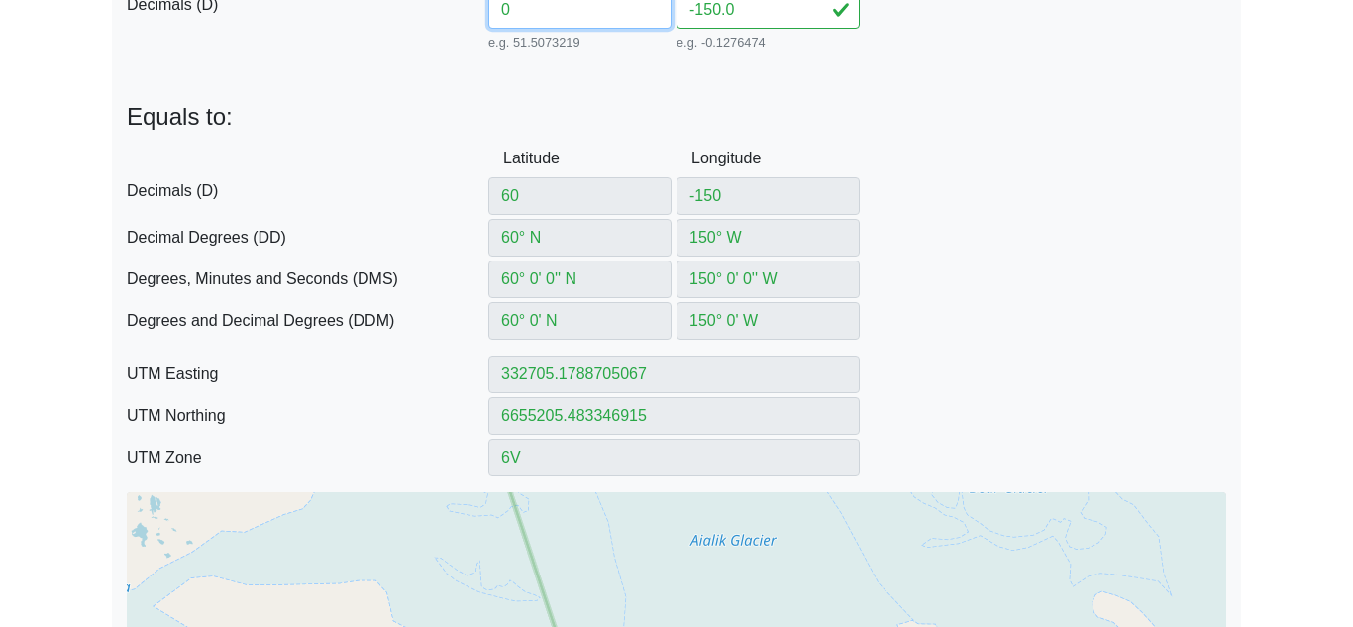
type input "166021.44309606613"
type input "0"
type input "6X"
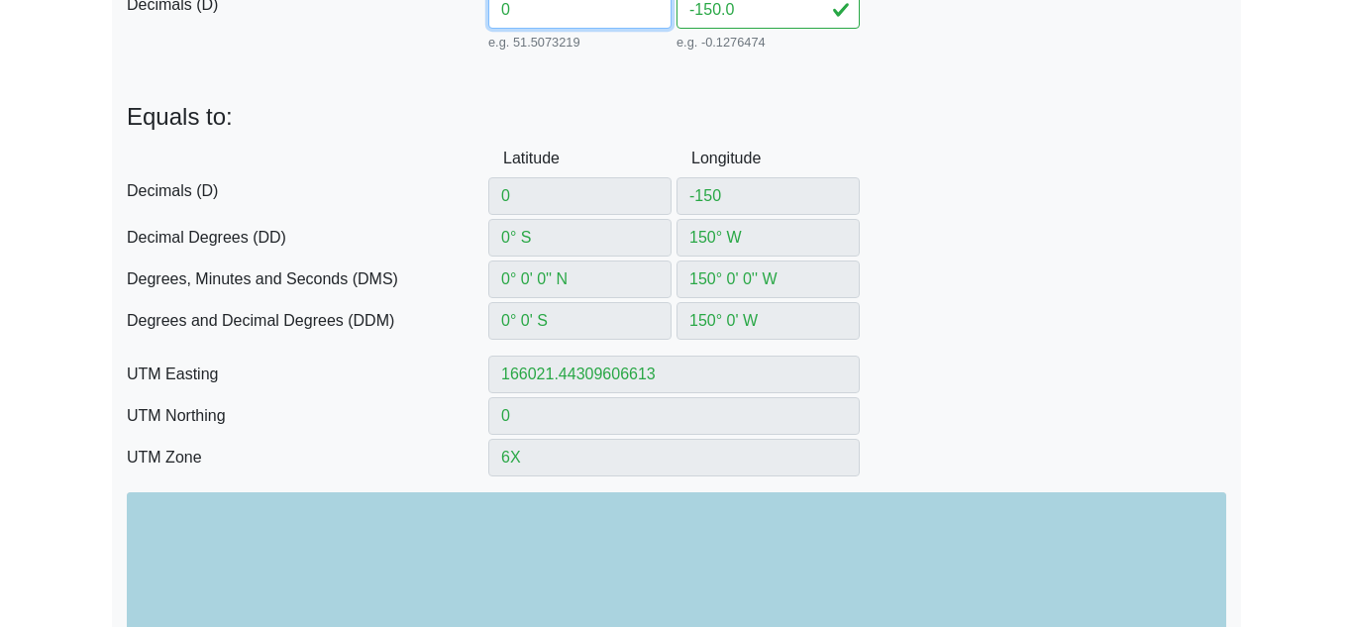
type input "06"
type input "6"
type input "6° N"
type input "6° 0' 0'' N"
type input "6° 0' N"
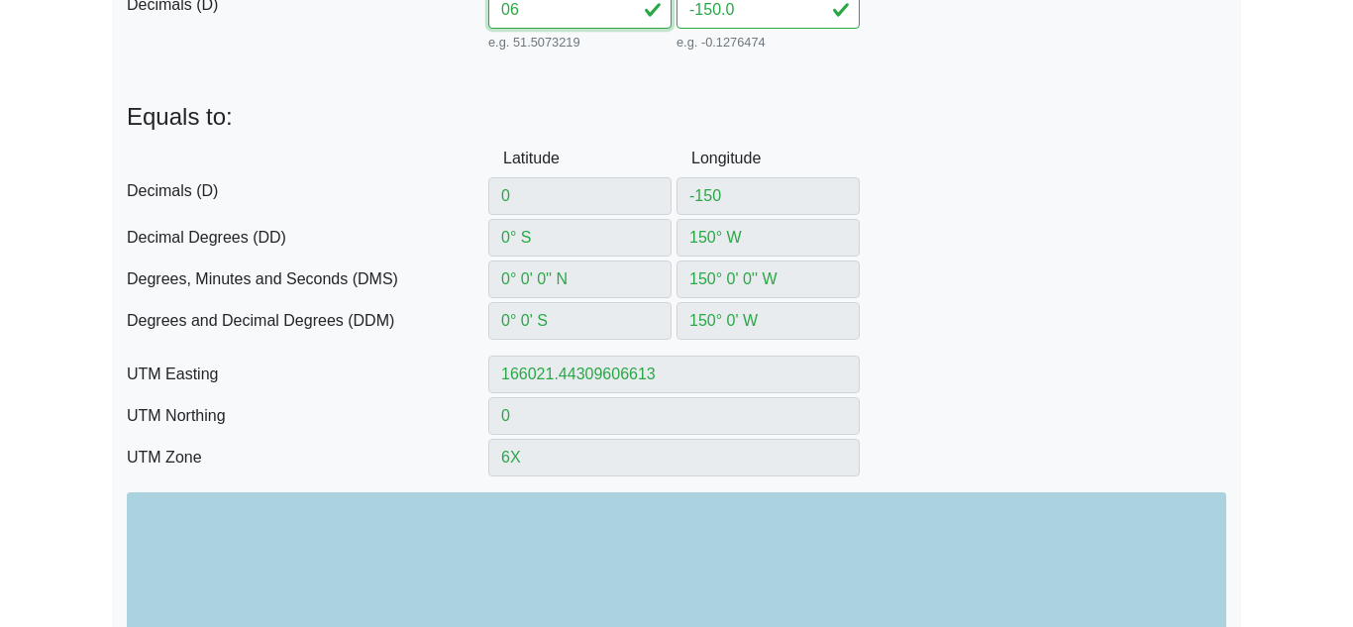
type input "167842.20829704305"
type input "664114.1620149656"
type input "6N"
type input "60"
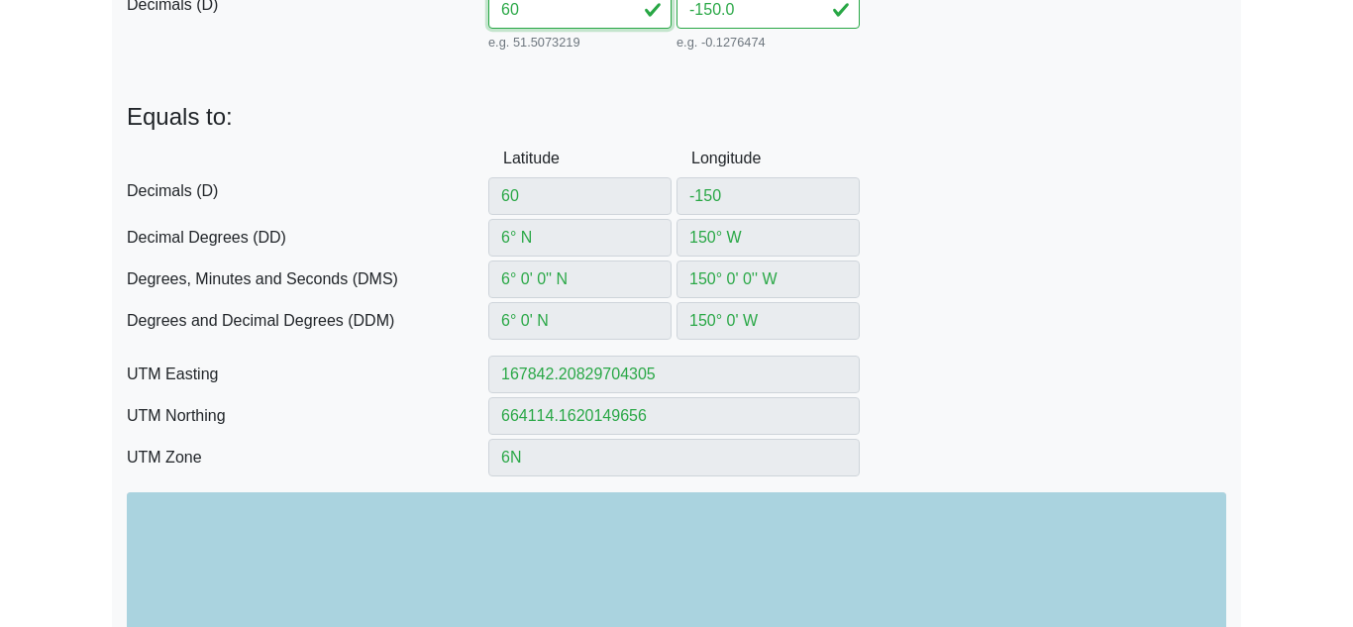
type input "60° N"
type input "60° 0' 0'' N"
type input "60° 0' N"
type input "332705.1788705067"
type input "6655205.483346915"
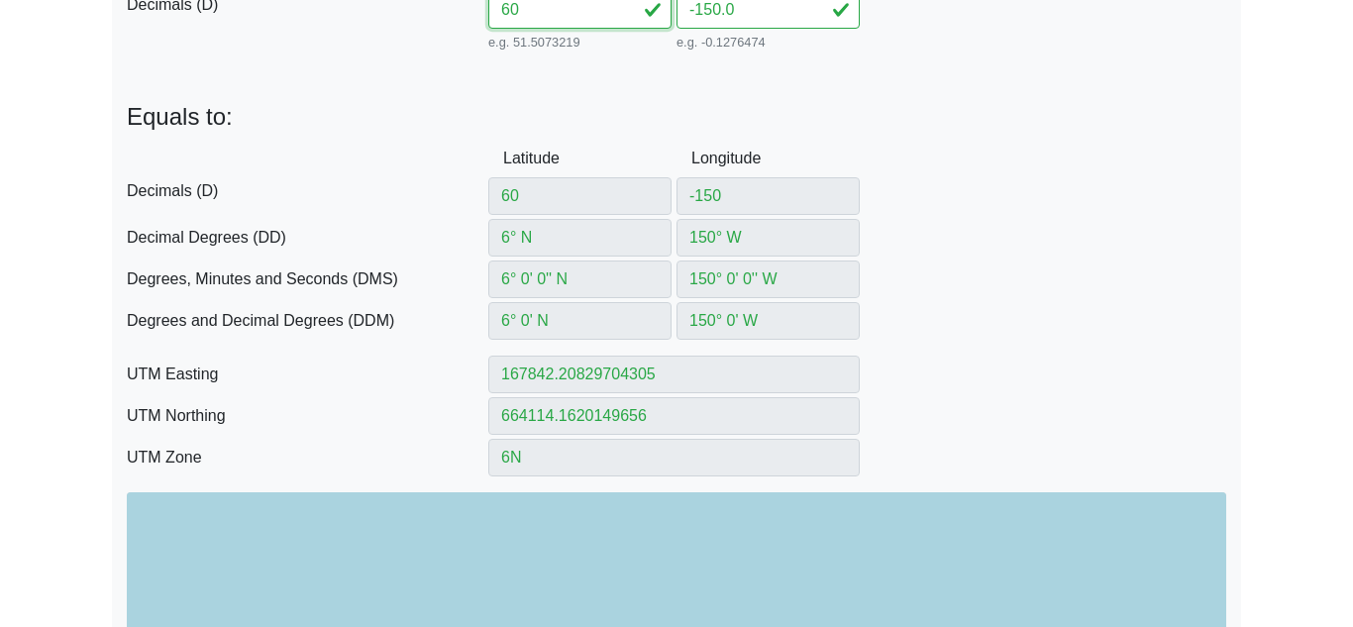
type input "6V"
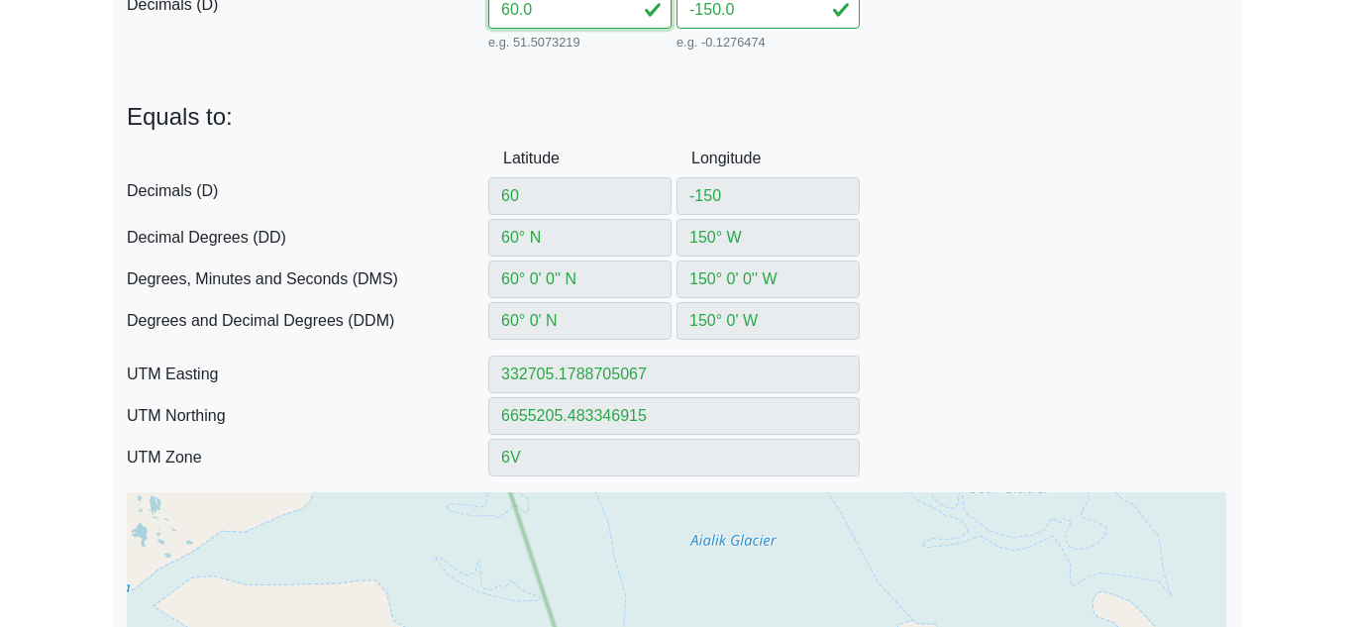
type input "60.0"
